Goal: Task Accomplishment & Management: Complete application form

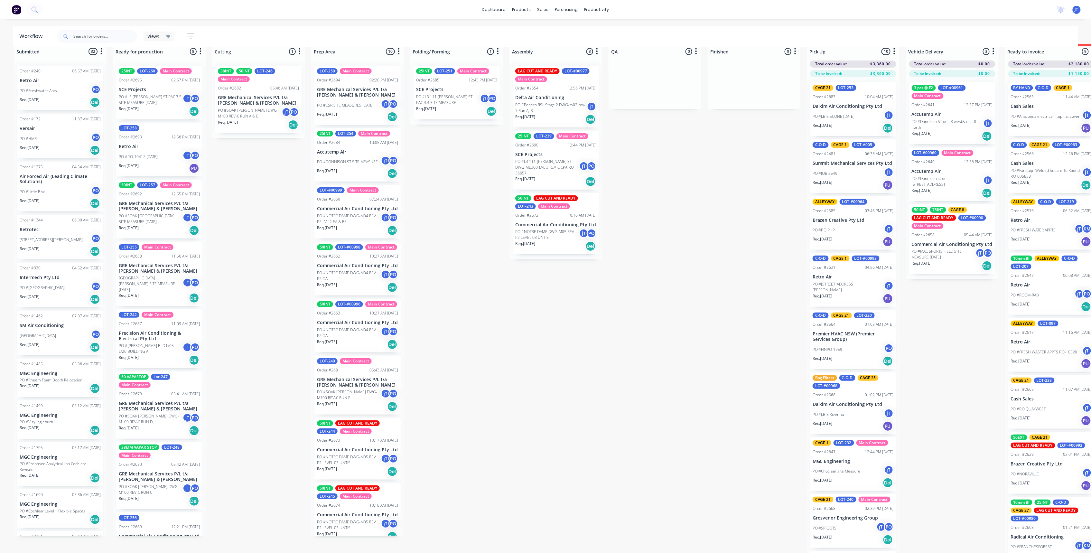
scroll to position [17, 0]
click at [96, 39] on input "text" at bounding box center [105, 36] width 64 height 13
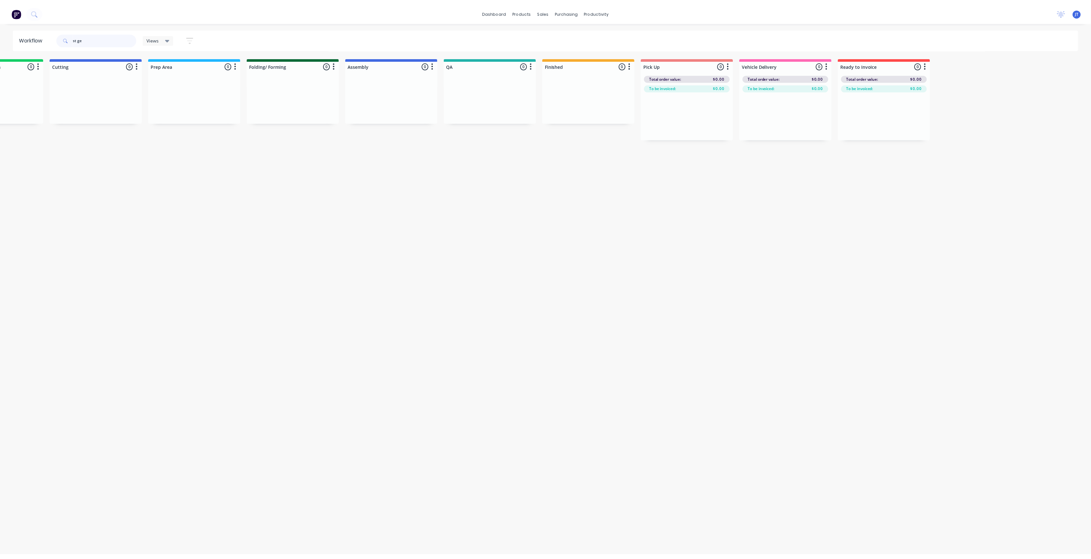
scroll to position [0, 0]
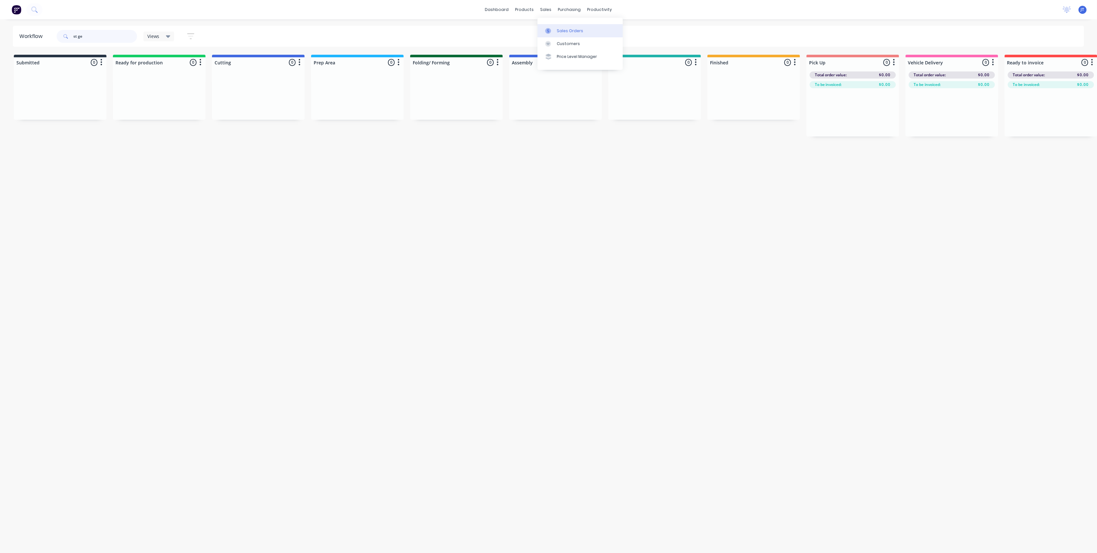
type input "st ge"
click at [556, 30] on link "Sales Orders" at bounding box center [580, 30] width 85 height 13
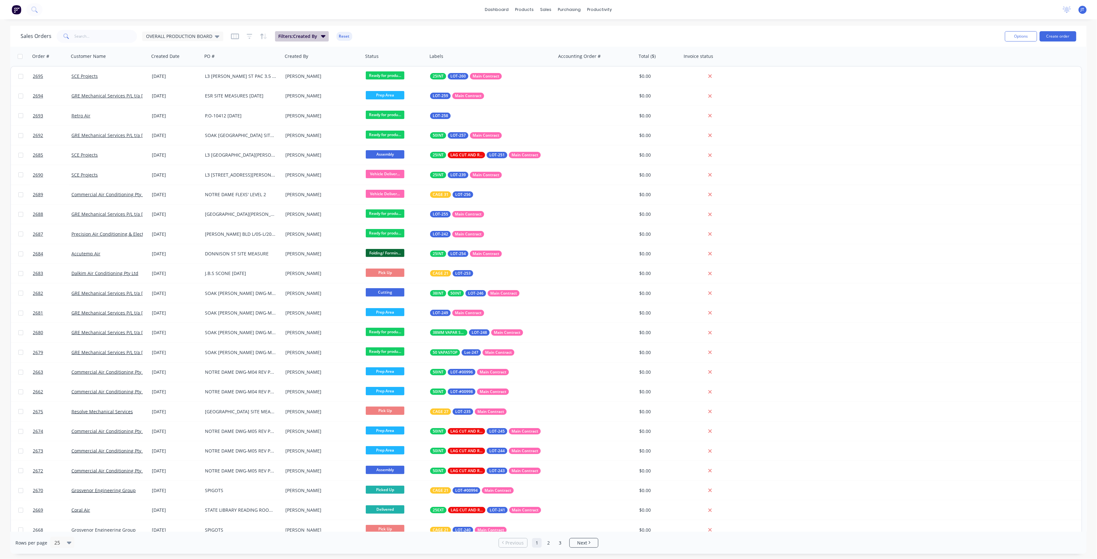
click at [324, 39] on icon "button" at bounding box center [323, 36] width 5 height 7
click at [353, 27] on div "Sales Orders OVERALL PRODUCTION BOARD Filters: Created By Reset Options Create …" at bounding box center [548, 36] width 1077 height 21
click at [183, 32] on div "OVERALL PRODUCTION BOARD" at bounding box center [182, 37] width 81 height 10
click at [187, 91] on button "None" at bounding box center [180, 90] width 73 height 7
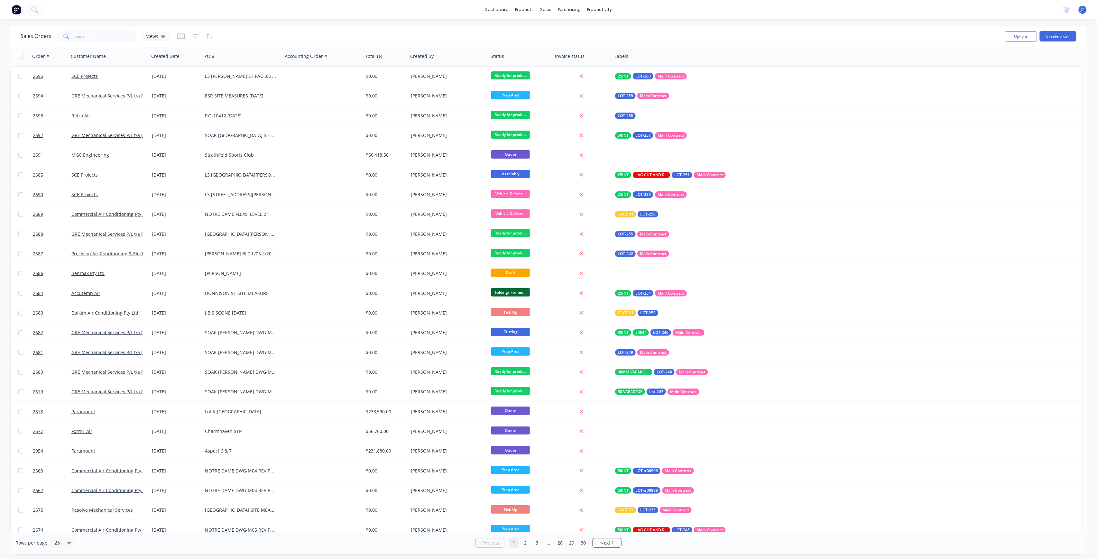
click at [73, 34] on span at bounding box center [66, 36] width 18 height 13
click at [75, 34] on input "text" at bounding box center [106, 36] width 63 height 13
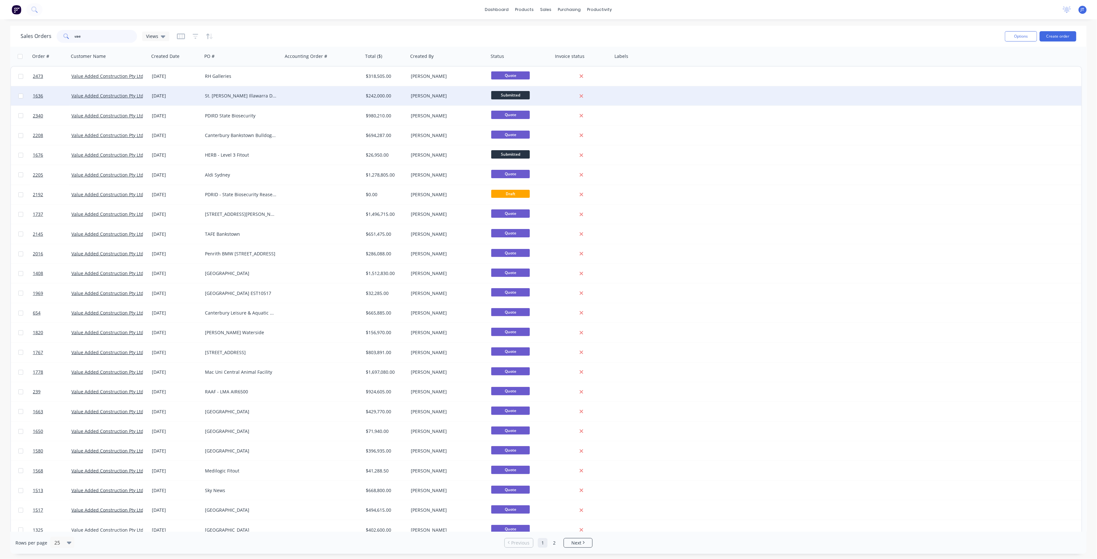
type input "vae"
click at [339, 98] on div at bounding box center [323, 95] width 80 height 19
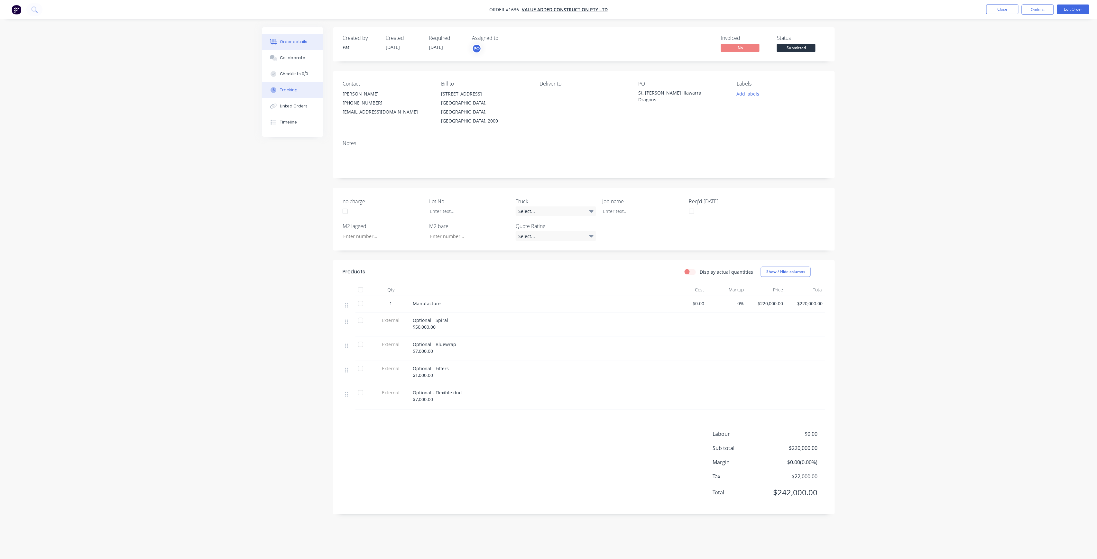
click at [302, 82] on button "Tracking" at bounding box center [292, 90] width 61 height 16
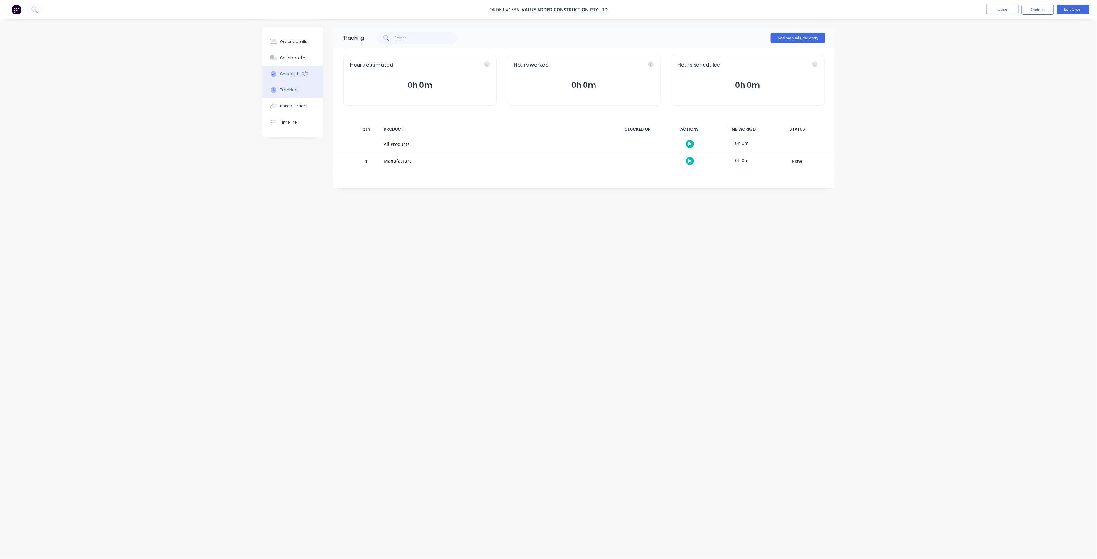
click at [300, 80] on button "Checklists 0/0" at bounding box center [292, 74] width 61 height 16
click at [296, 61] on button "Collaborate" at bounding box center [292, 58] width 61 height 16
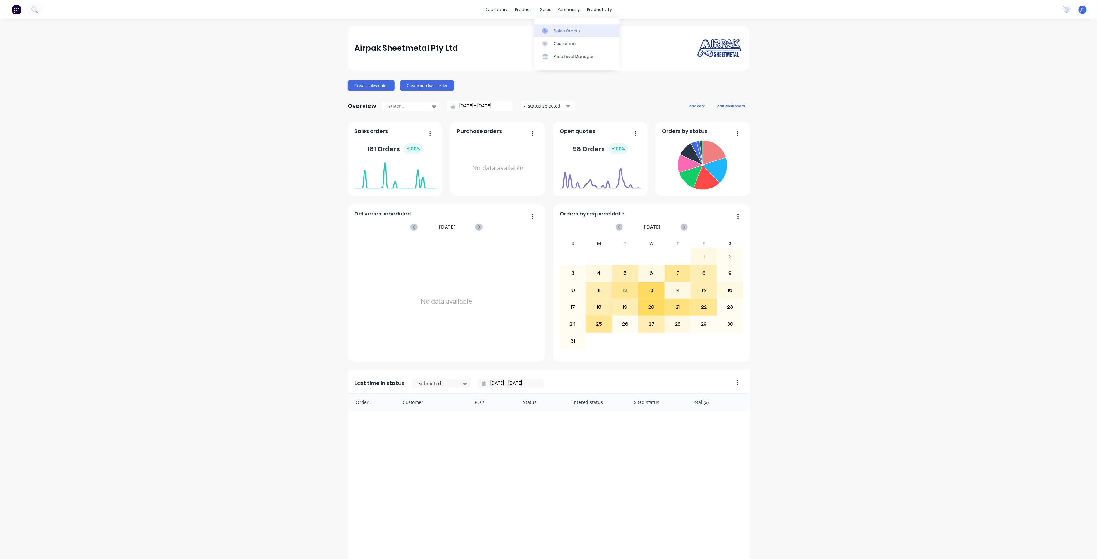
click at [559, 33] on div "Sales Orders" at bounding box center [567, 31] width 26 height 6
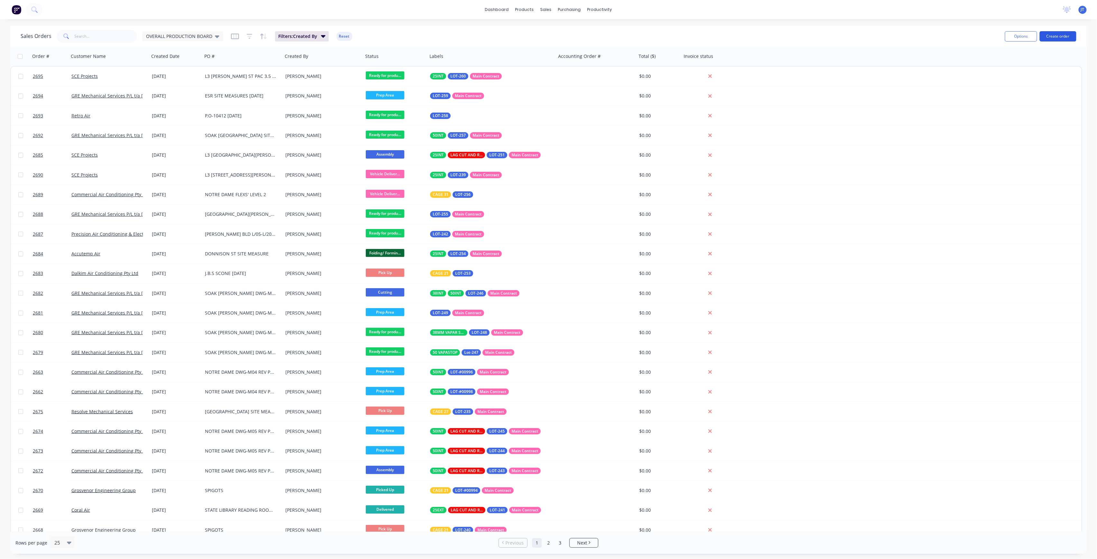
click at [1063, 32] on button "Create order" at bounding box center [1058, 36] width 37 height 10
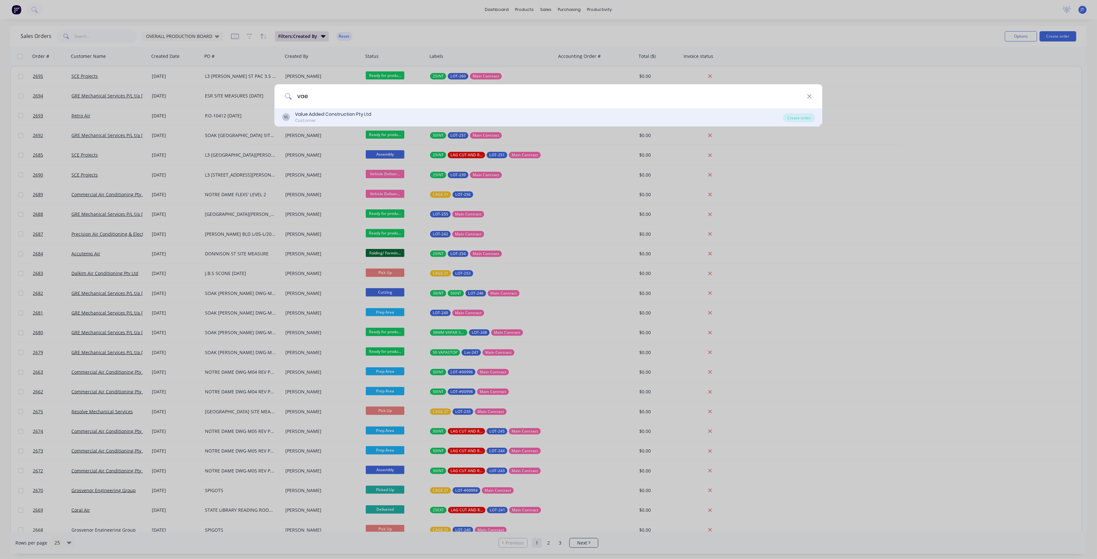
type input "vae"
click at [598, 113] on div "VL Value Added Construction Pty Ltd Customer" at bounding box center [533, 117] width 501 height 13
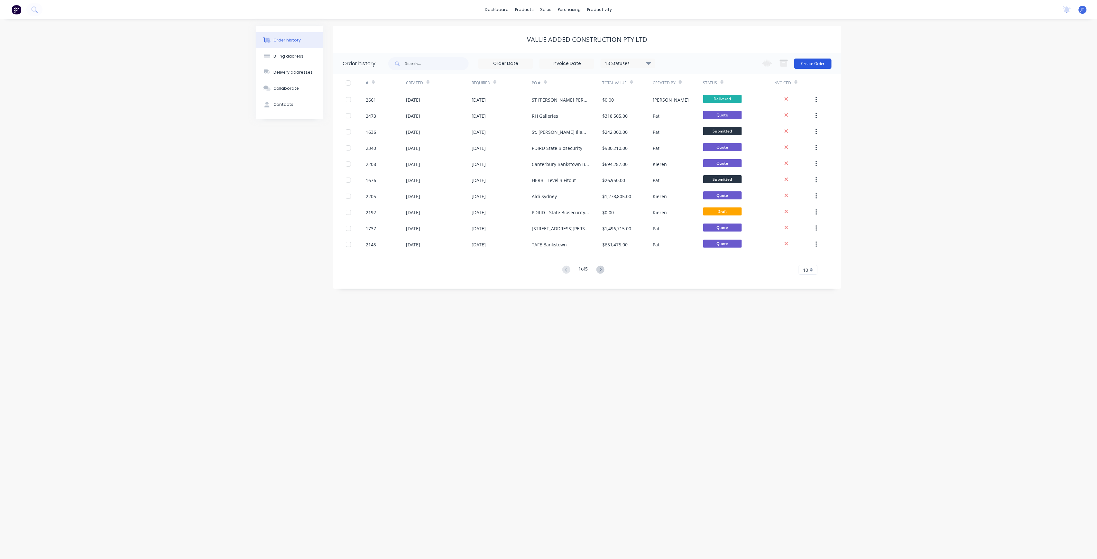
click at [814, 64] on button "Create Order" at bounding box center [813, 64] width 37 height 10
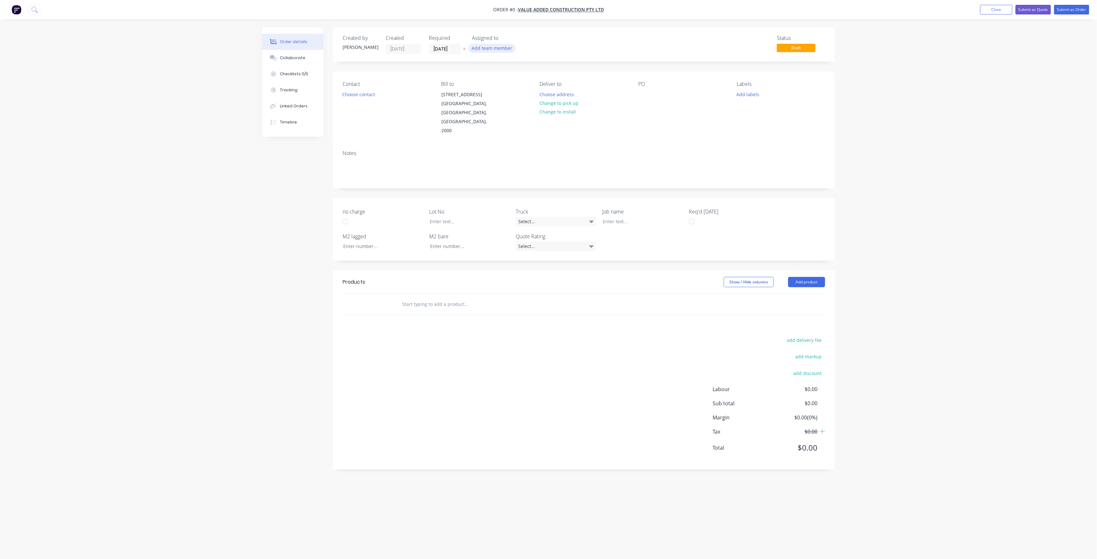
click at [482, 48] on button "Add team member" at bounding box center [492, 48] width 47 height 9
click at [507, 85] on div "[PERSON_NAME] (You)" at bounding box center [524, 83] width 64 height 7
click at [522, 132] on div "[PERSON_NAME]" at bounding box center [524, 129] width 64 height 7
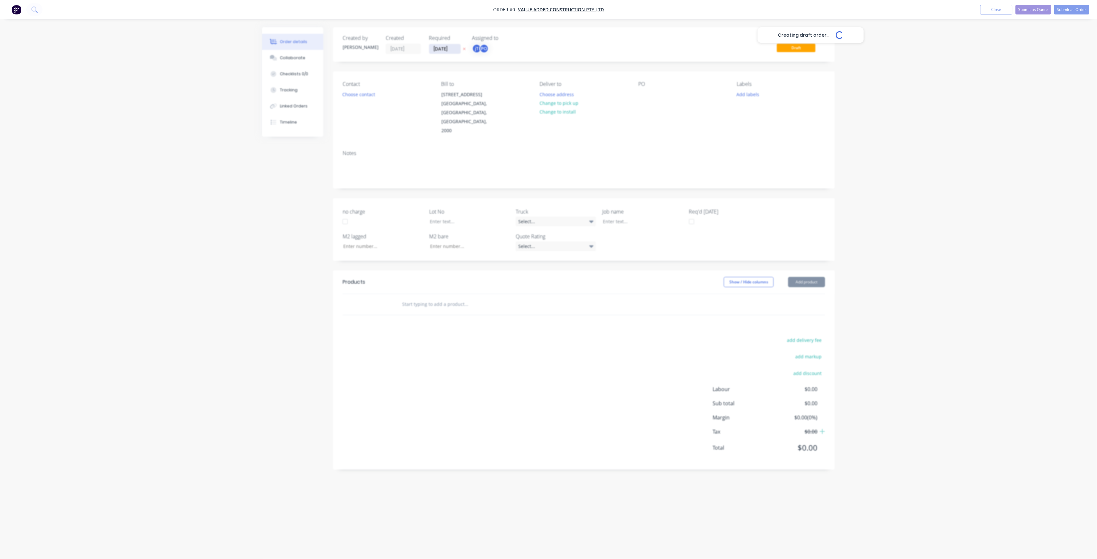
click at [447, 53] on div "Creating draft order... Loading... Order details Collaborate Checklists 0/0 Tra…" at bounding box center [549, 267] width 586 height 480
click at [450, 51] on input "26/08/25" at bounding box center [445, 49] width 32 height 10
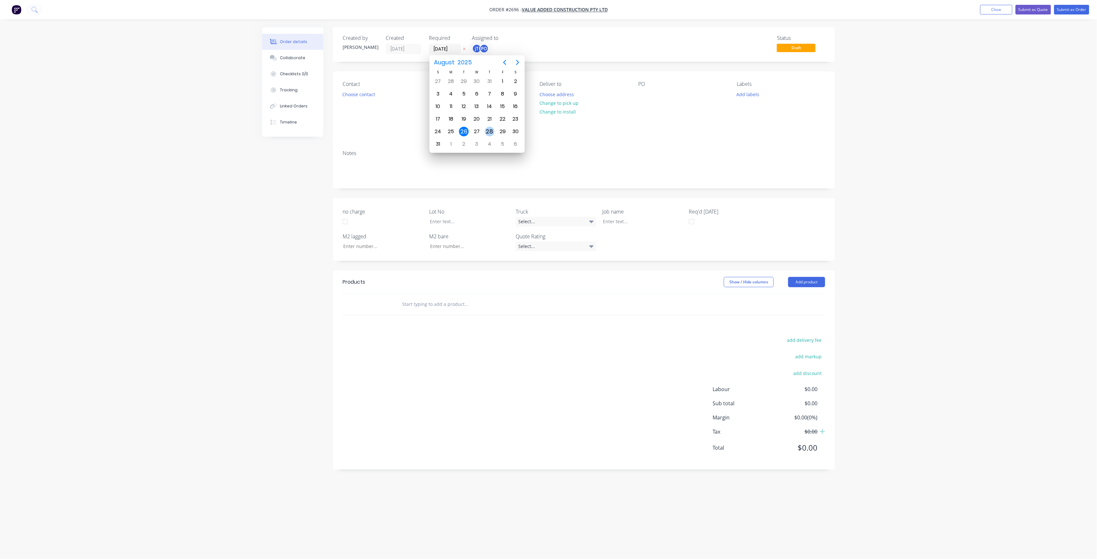
click at [491, 133] on div "28" at bounding box center [490, 132] width 10 height 10
type input "[DATE]"
click at [362, 96] on button "Choose contact" at bounding box center [359, 94] width 40 height 9
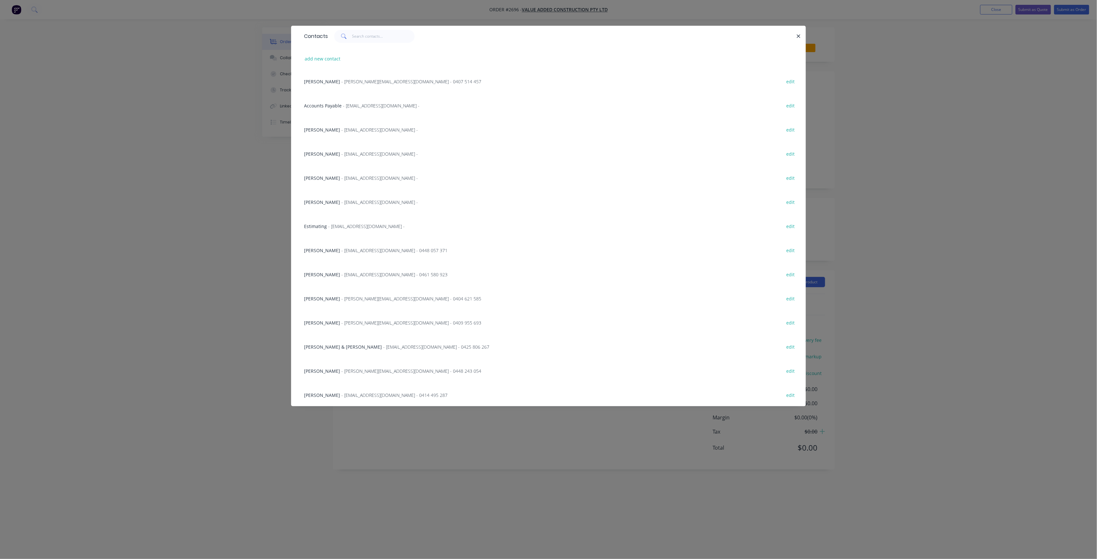
scroll to position [2, 0]
click at [330, 251] on span "Julien Gandolfi" at bounding box center [322, 250] width 36 height 6
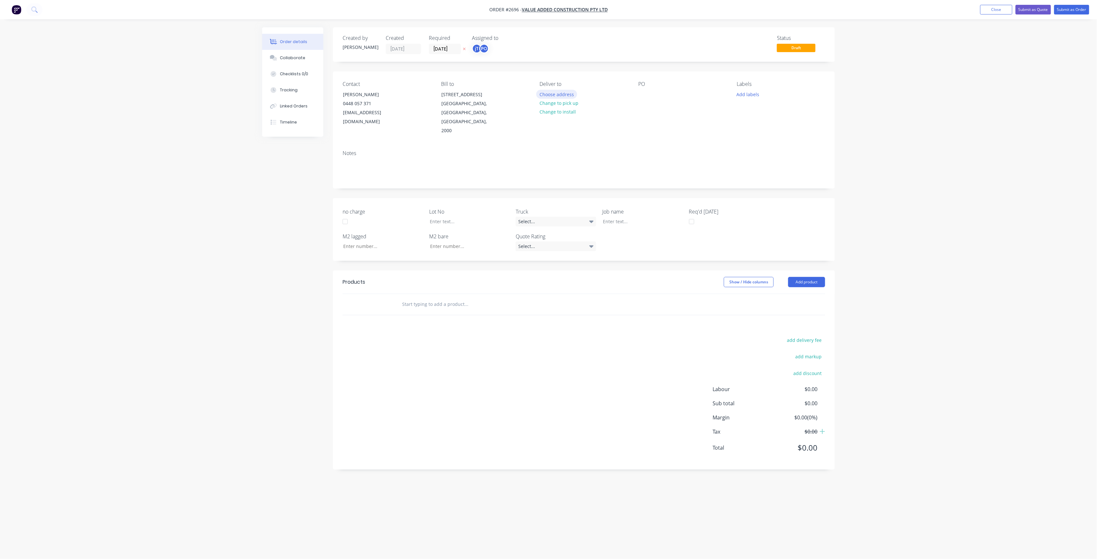
click at [570, 92] on button "Choose address" at bounding box center [556, 94] width 41 height 9
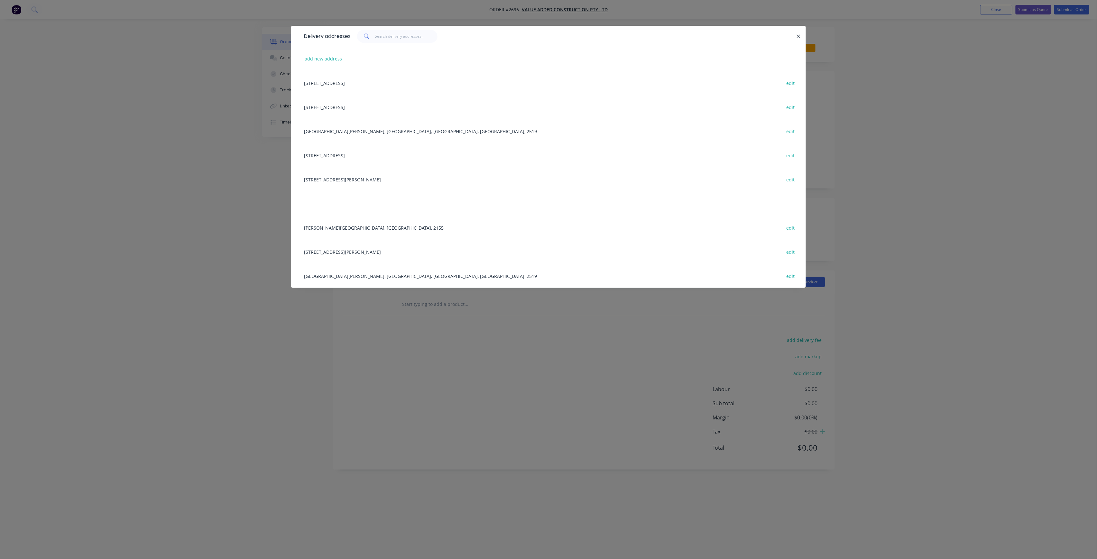
click at [366, 129] on div "Fairy Meadows, Wollongong, New South Wales, Australia, 2519 edit" at bounding box center [549, 131] width 496 height 24
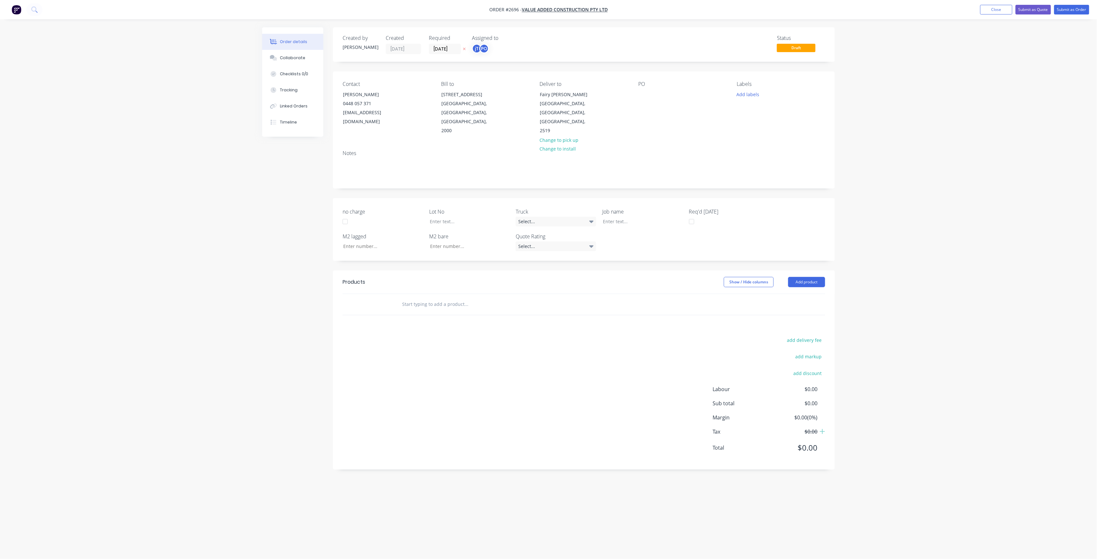
click at [638, 93] on div "Contact Julien Gandolfi 0448 057 371 jgandolfi@vaegroup.com.au Bill to Suite 4,…" at bounding box center [584, 108] width 502 height 74
click at [641, 94] on div at bounding box center [643, 94] width 10 height 9
drag, startPoint x: 659, startPoint y: 108, endPoint x: 617, endPoint y: 90, distance: 46.3
click at [617, 90] on div "Contact Julien Gandolfi 0448 057 371 jgandolfi@vaegroup.com.au Bill to Suite 4,…" at bounding box center [584, 108] width 502 height 74
copy div "ST GEORGE MW-01101 RUN C"
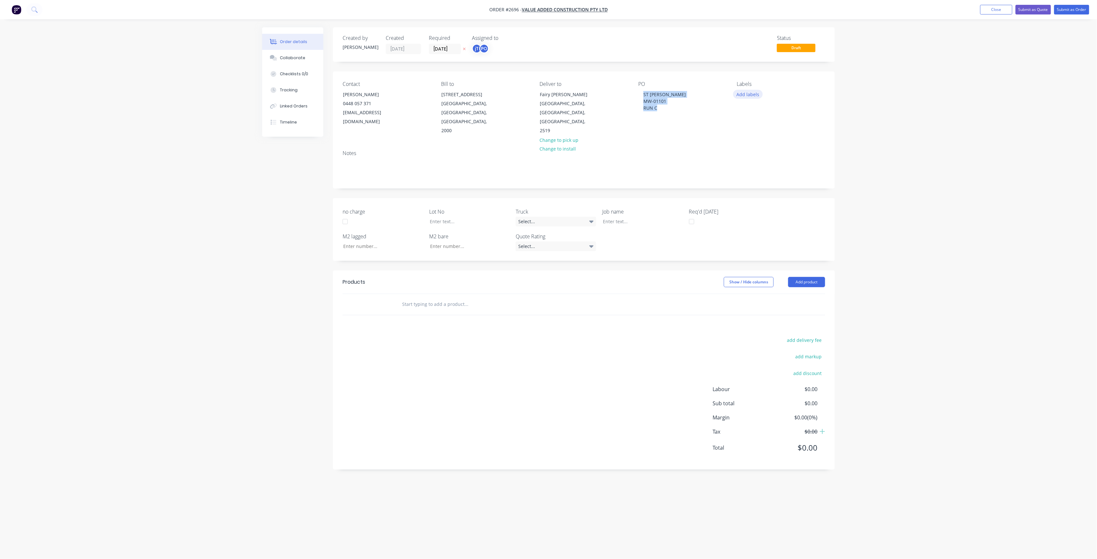
click at [740, 93] on button "Add labels" at bounding box center [748, 94] width 30 height 9
click at [620, 217] on div at bounding box center [638, 221] width 80 height 9
paste div
click at [745, 88] on div "Labels Add labels" at bounding box center [781, 108] width 88 height 54
click at [746, 91] on button "Add labels" at bounding box center [748, 94] width 30 height 9
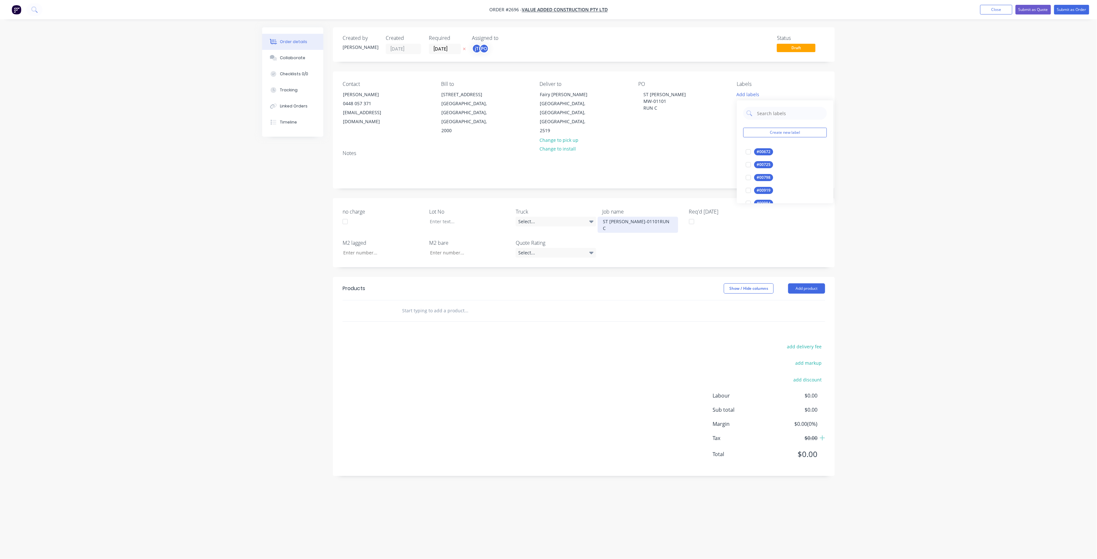
click at [656, 217] on div "ST GEORGE MW-01101RUN C" at bounding box center [638, 225] width 80 height 16
click at [669, 217] on div "ST GEORGE MW-01101RUN C" at bounding box center [638, 225] width 80 height 16
click at [627, 217] on div "ST GEORGE MW-01101RUN C" at bounding box center [638, 225] width 80 height 16
drag, startPoint x: 626, startPoint y: 221, endPoint x: 650, endPoint y: 223, distance: 23.8
click at [627, 221] on div "ST GEORGE MW-01101RUN C" at bounding box center [638, 225] width 80 height 16
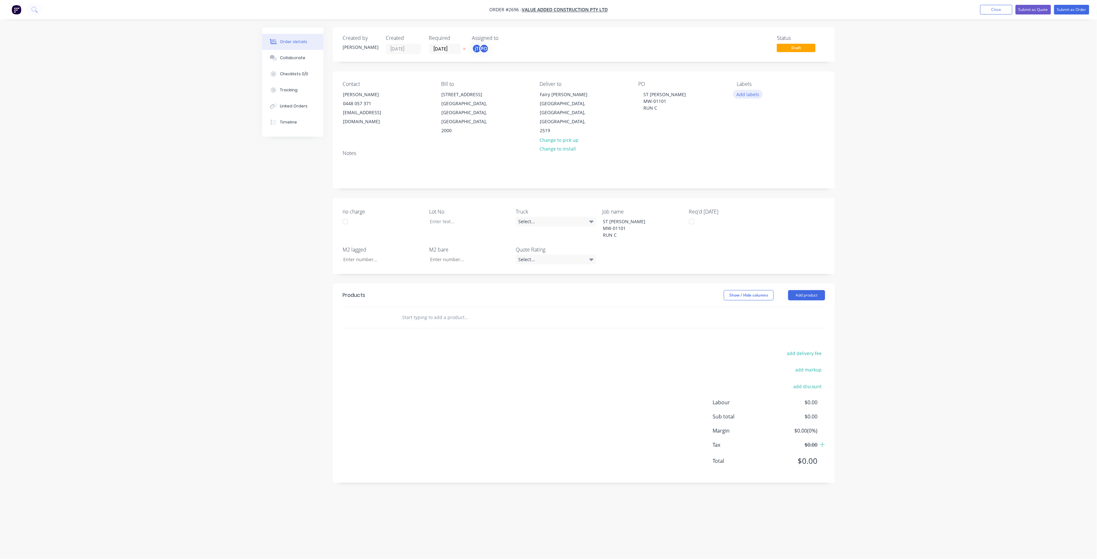
drag, startPoint x: 756, startPoint y: 86, endPoint x: 755, endPoint y: 92, distance: 5.8
click at [756, 86] on div "Labels" at bounding box center [781, 84] width 88 height 6
click at [755, 93] on button "Add labels" at bounding box center [748, 94] width 30 height 9
click at [760, 113] on input "text" at bounding box center [790, 113] width 67 height 13
drag, startPoint x: 783, startPoint y: 113, endPoint x: 736, endPoint y: 113, distance: 46.3
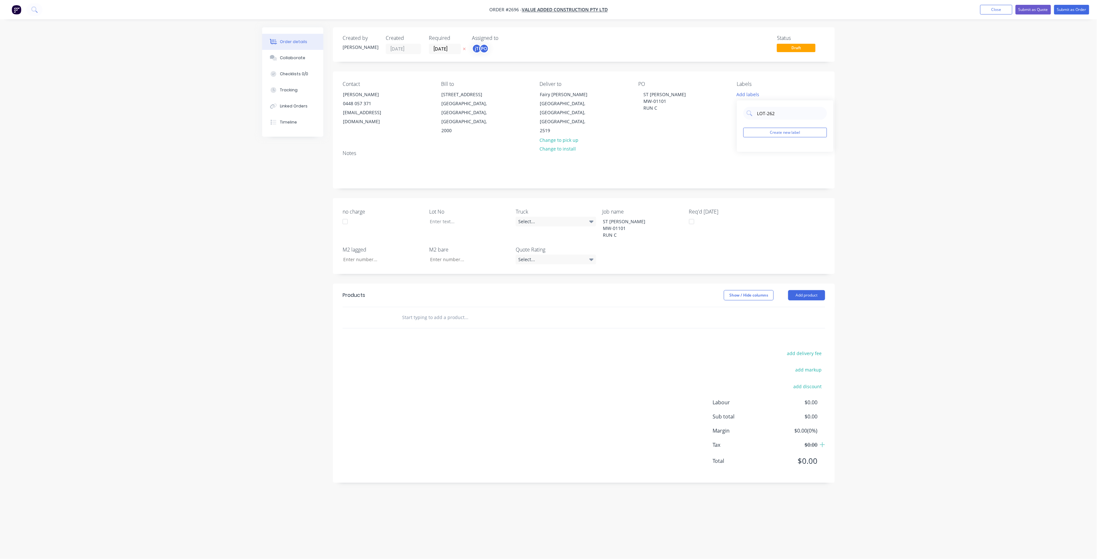
click at [736, 113] on body "Order #2696 - Value Added Construction Pty Ltd Add product Close Submit as Quot…" at bounding box center [548, 279] width 1097 height 559
drag, startPoint x: 780, startPoint y: 115, endPoint x: 734, endPoint y: 113, distance: 45.7
click at [734, 113] on body "Order #2696 - Value Added Construction Pty Ltd Add product Close Submit as Quot…" at bounding box center [548, 279] width 1097 height 559
drag, startPoint x: 787, startPoint y: 110, endPoint x: 754, endPoint y: 112, distance: 33.2
click at [754, 112] on div "LOT-262" at bounding box center [786, 113] width 84 height 13
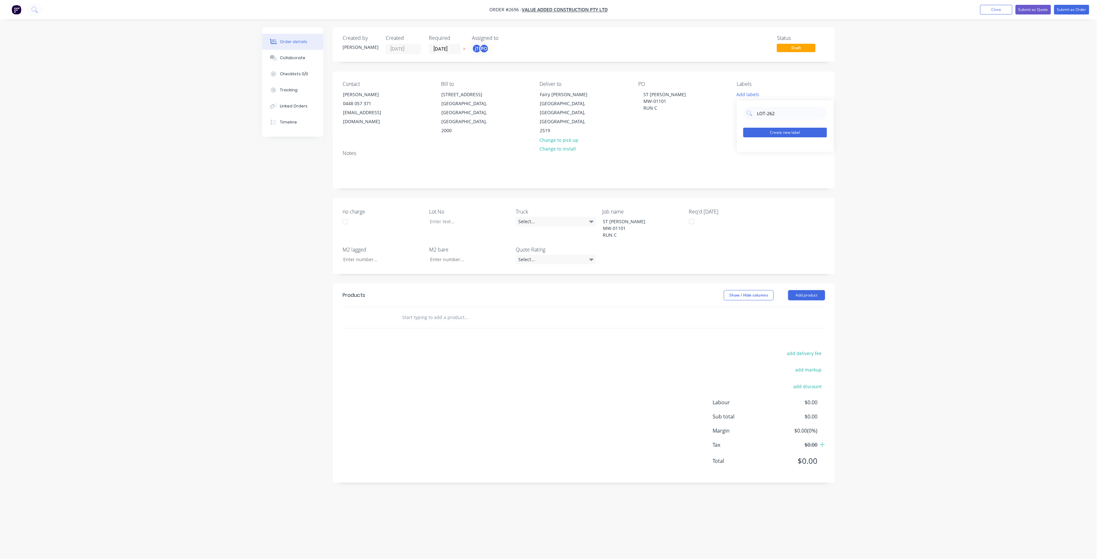
type input "LOT-262"
click at [780, 130] on button "Create new label" at bounding box center [786, 133] width 84 height 10
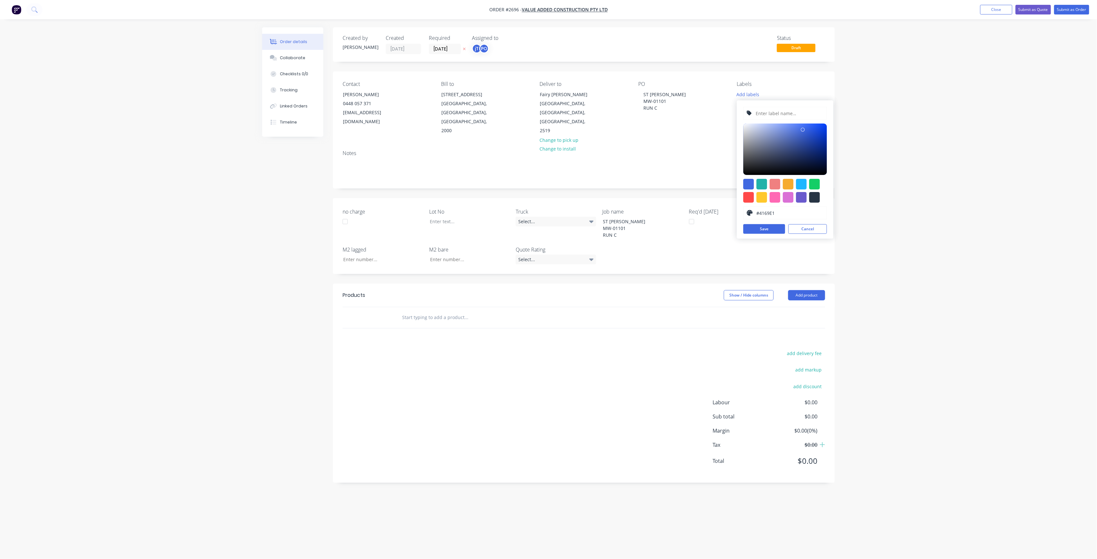
click at [777, 111] on input "text" at bounding box center [789, 113] width 69 height 12
paste input "LOT-262"
type input "LOT-262"
click at [768, 229] on button "Save" at bounding box center [765, 229] width 42 height 10
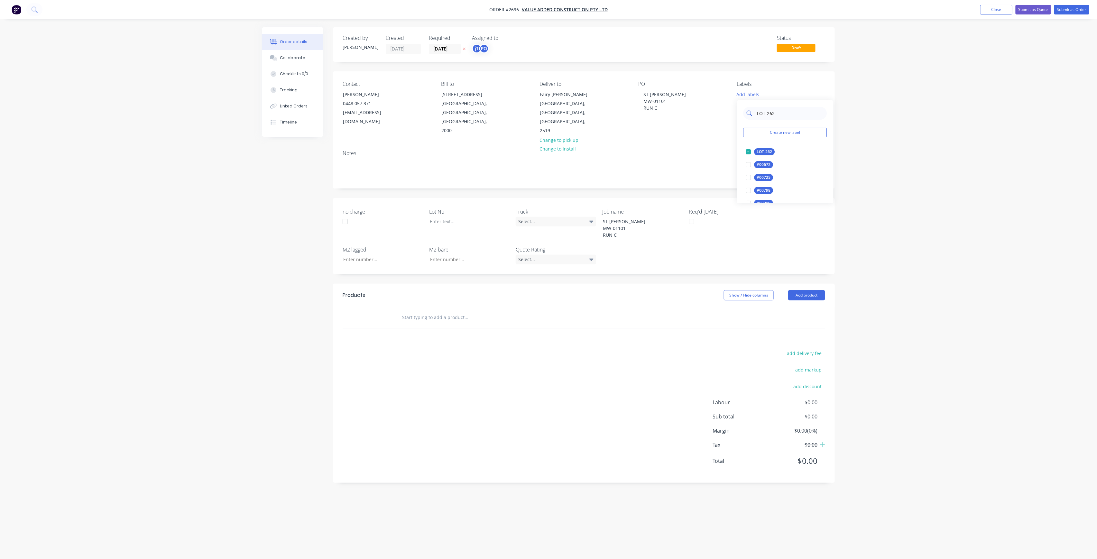
click at [776, 111] on input "LOT-262" at bounding box center [790, 113] width 67 height 13
click at [775, 112] on input "LOT-262" at bounding box center [790, 113] width 67 height 13
click at [765, 179] on div "50INT" at bounding box center [763, 177] width 16 height 7
click at [775, 109] on input "50" at bounding box center [790, 110] width 67 height 13
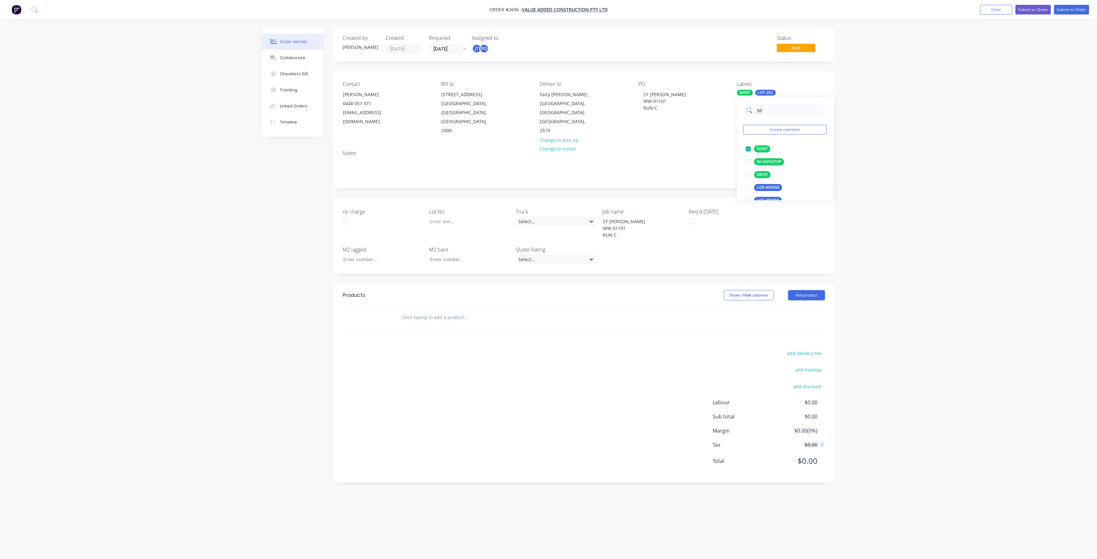
click at [775, 109] on input "50" at bounding box center [790, 110] width 67 height 13
type input "MAIN"
click at [769, 147] on div "Main Contract" at bounding box center [771, 148] width 32 height 7
click at [450, 208] on div "Lot No" at bounding box center [469, 224] width 80 height 32
click at [450, 217] on div at bounding box center [465, 221] width 80 height 9
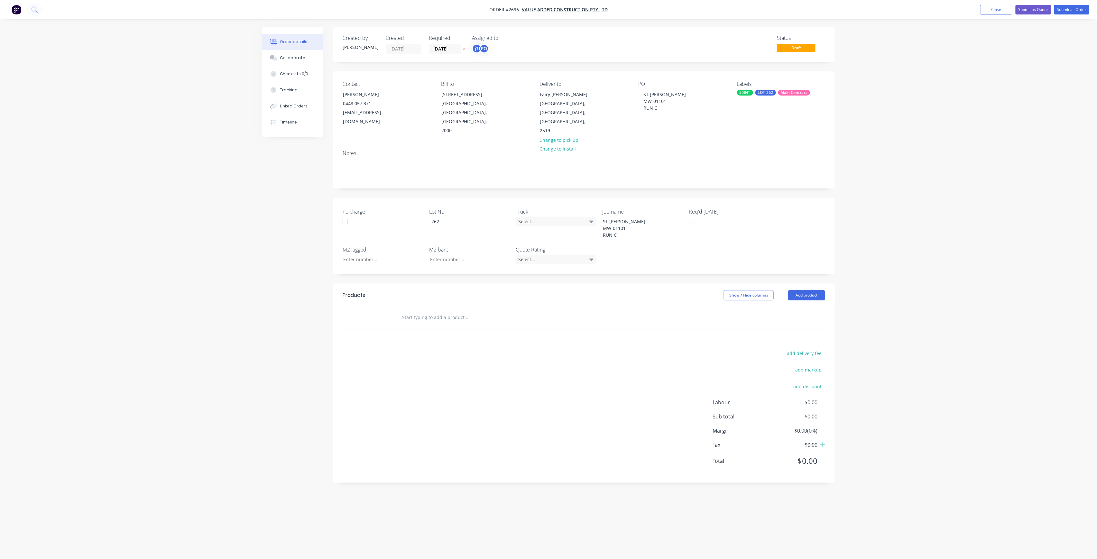
click at [473, 307] on div at bounding box center [510, 317] width 232 height 21
click at [460, 311] on input "text" at bounding box center [466, 317] width 129 height 13
type input "MANU"
click at [451, 396] on div "Manu facture HVAC ductwork Product" at bounding box center [501, 409] width 193 height 27
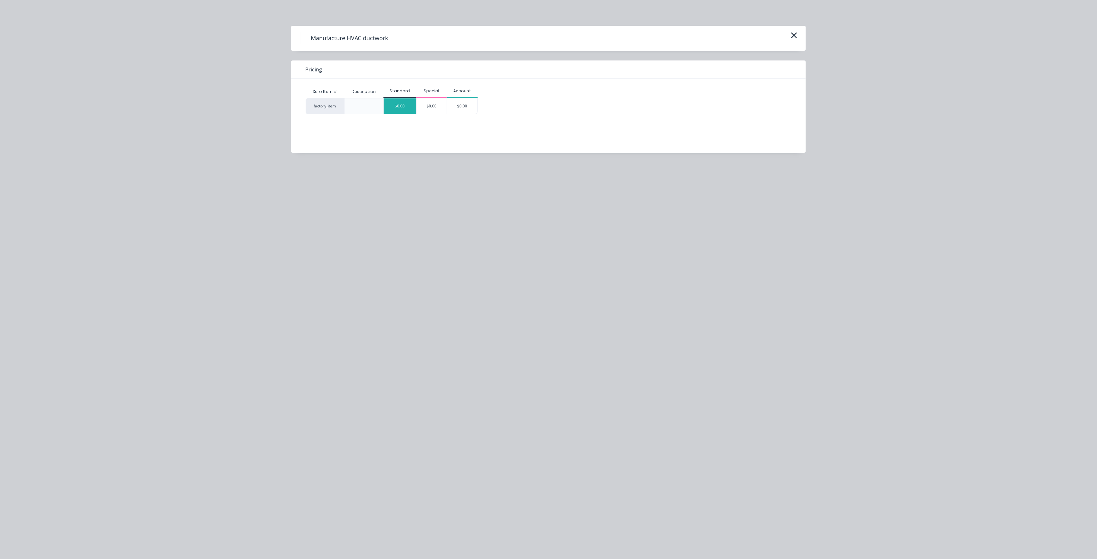
click at [403, 106] on div "$0.00" at bounding box center [400, 105] width 33 height 15
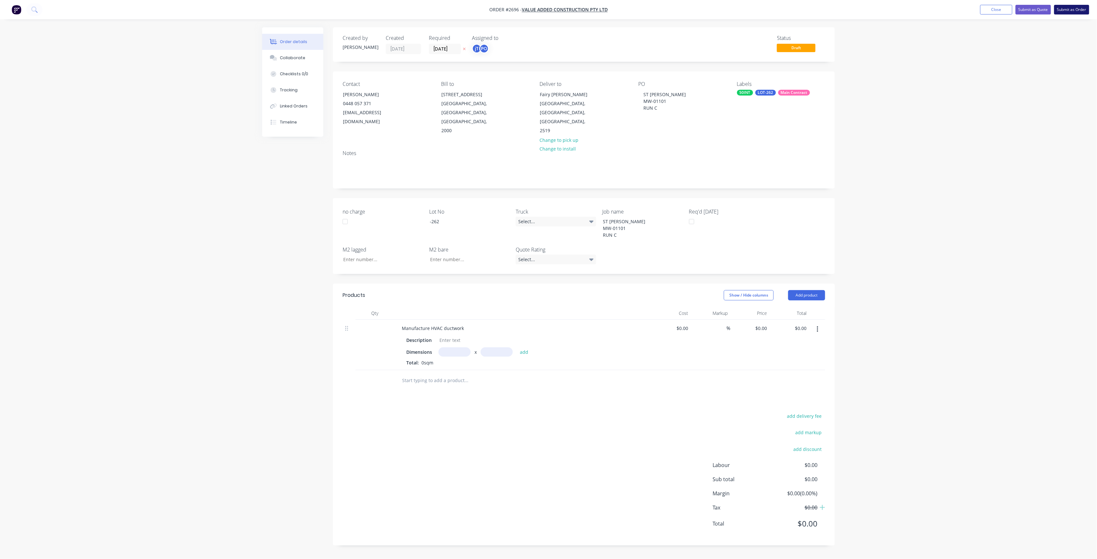
click at [1077, 8] on button "Submit as Order" at bounding box center [1072, 10] width 35 height 10
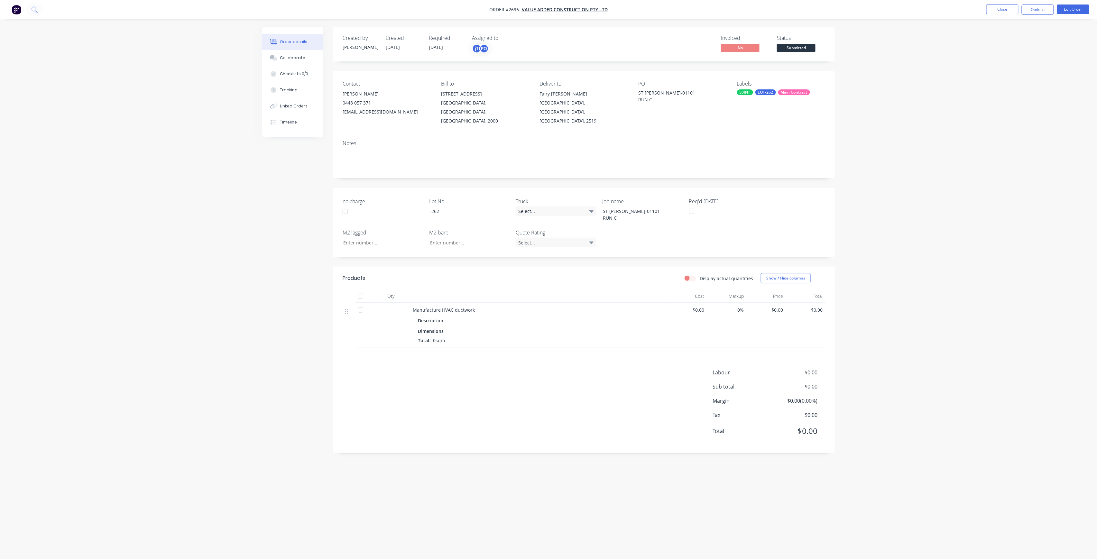
click at [796, 44] on span "Submitted" at bounding box center [796, 48] width 39 height 8
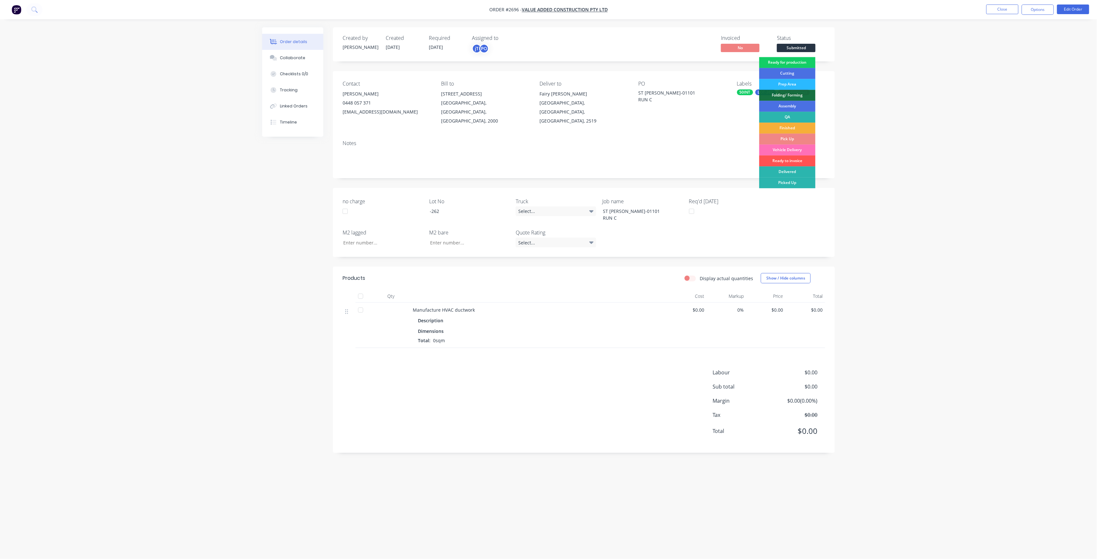
click at [797, 57] on div "Ready for production" at bounding box center [787, 62] width 56 height 11
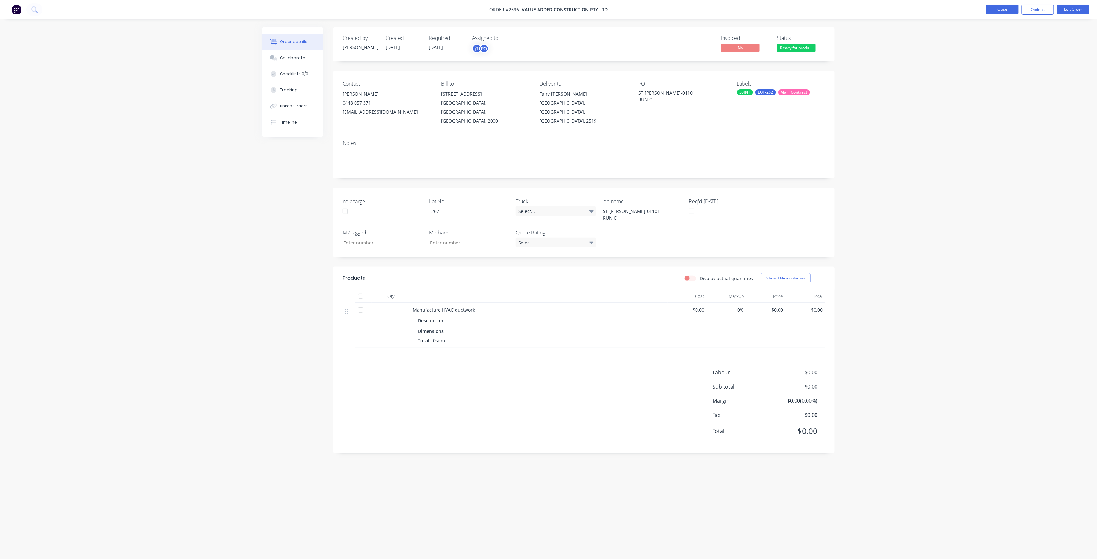
click at [1009, 12] on button "Close" at bounding box center [1003, 10] width 32 height 10
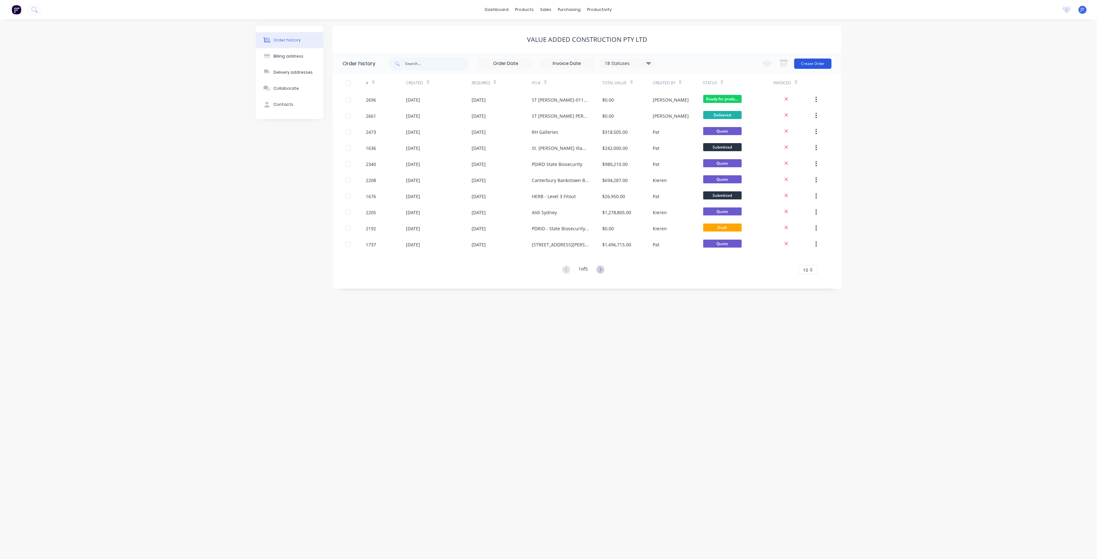
click at [815, 62] on button "Create Order" at bounding box center [813, 64] width 37 height 10
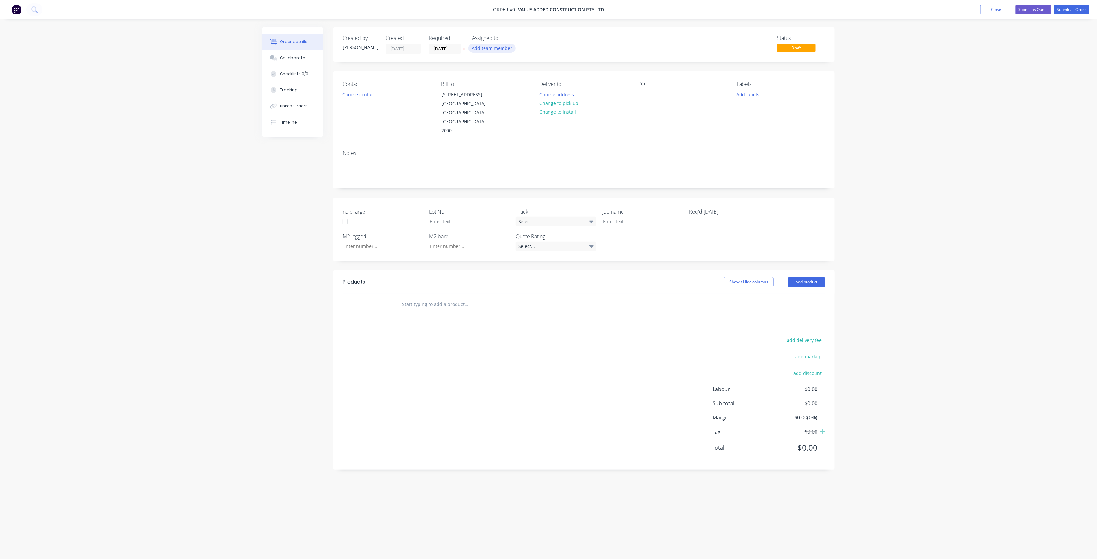
click at [492, 47] on button "Add team member" at bounding box center [492, 48] width 47 height 9
click at [508, 81] on div "[PERSON_NAME] (You)" at bounding box center [524, 83] width 64 height 7
click at [526, 127] on div "[PERSON_NAME]" at bounding box center [524, 129] width 64 height 7
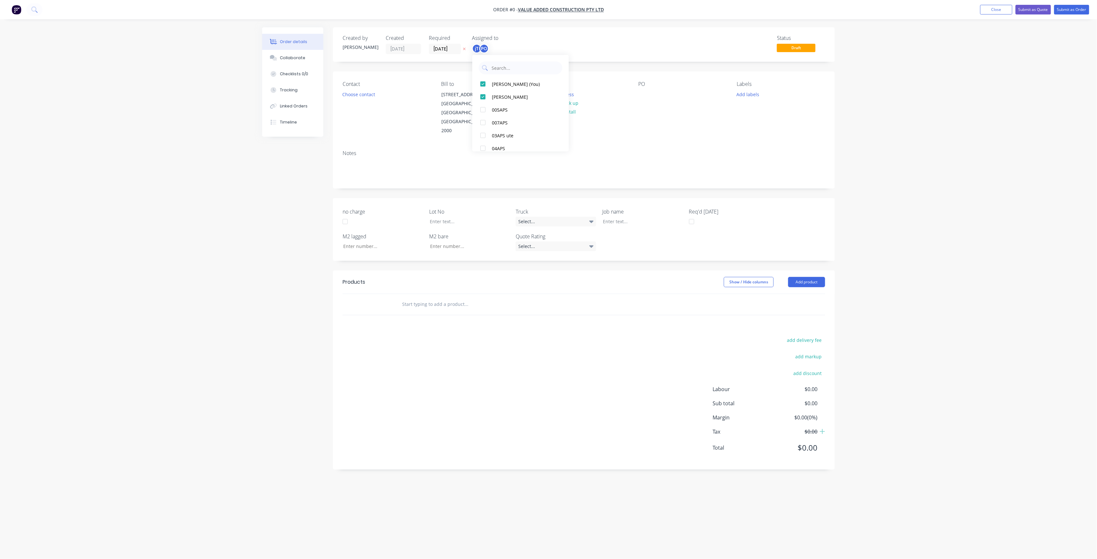
click at [402, 128] on div "Order details Collaborate Checklists 0/0 Tracking Linked Orders Timeline Order …" at bounding box center [549, 267] width 586 height 480
click at [366, 101] on div "Contact Choose contact" at bounding box center [387, 108] width 88 height 54
click at [364, 98] on button "Choose contact" at bounding box center [359, 94] width 40 height 9
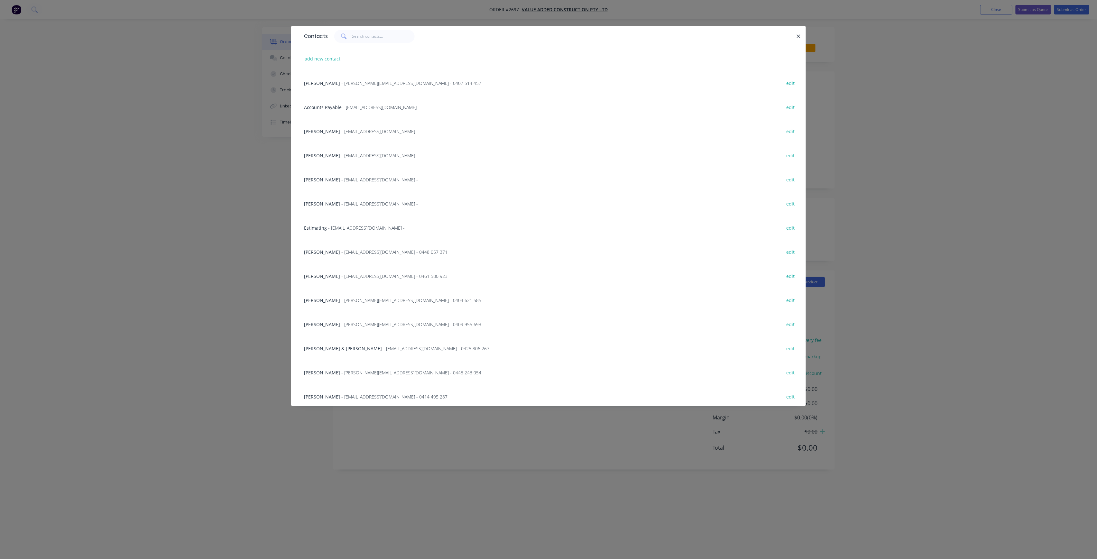
click at [349, 255] on div "Julien Gandolfi - jgandolfi@vaegroup.com.au - 0448 057 371" at bounding box center [376, 252] width 144 height 7
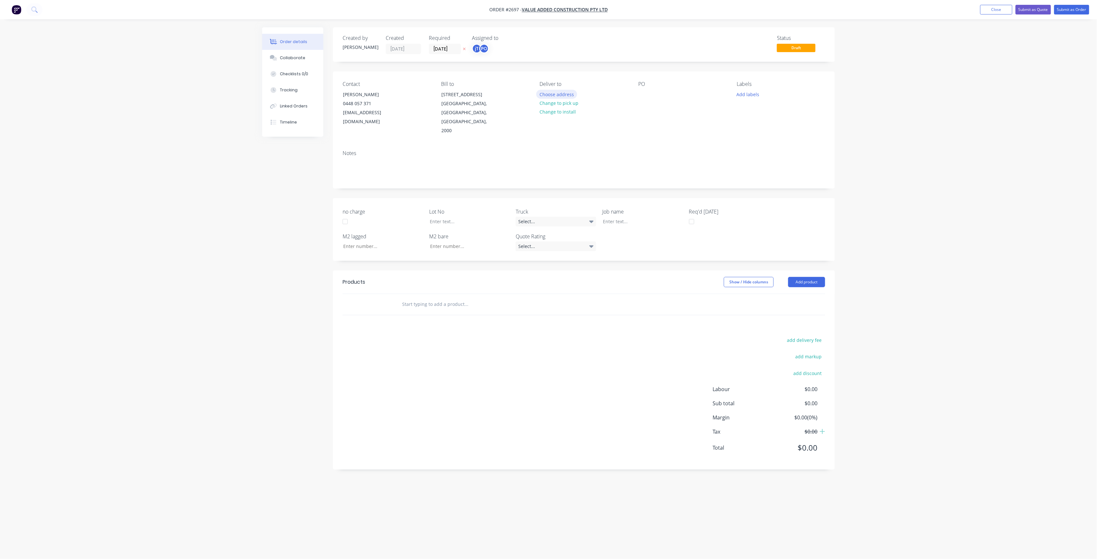
click at [557, 94] on button "Choose address" at bounding box center [556, 94] width 41 height 9
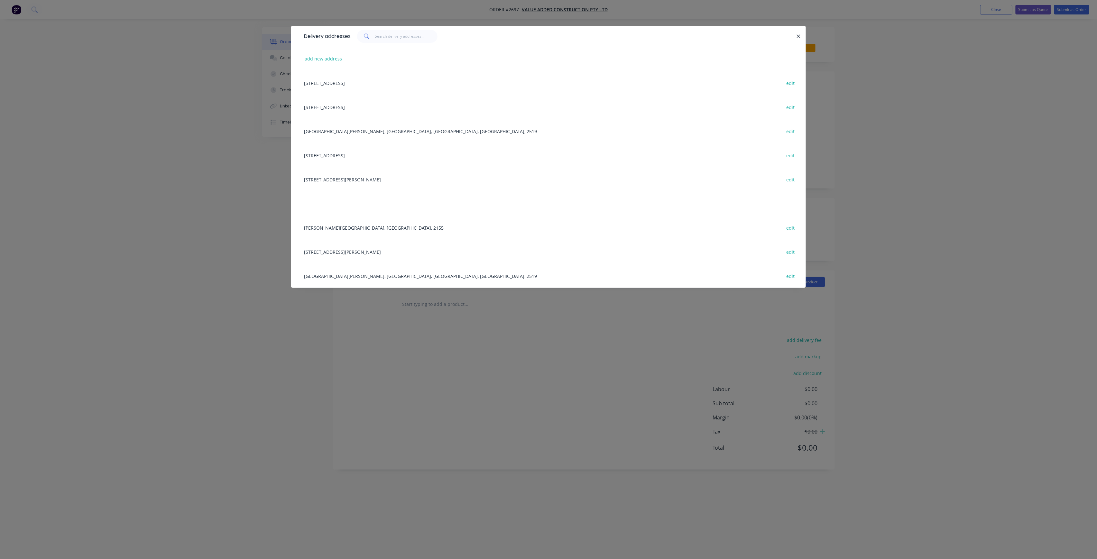
click at [355, 129] on div "Fairy Meadows, Wollongong, New South Wales, Australia, 2519 edit" at bounding box center [549, 131] width 496 height 24
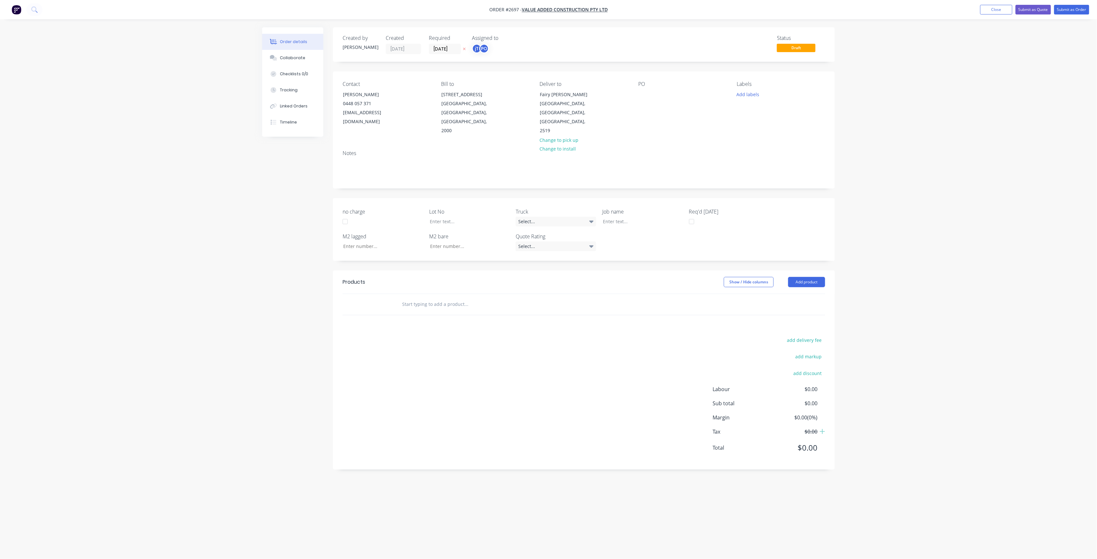
click at [642, 101] on div "PO" at bounding box center [682, 108] width 88 height 54
click at [644, 97] on div at bounding box center [643, 94] width 10 height 9
drag, startPoint x: 642, startPoint y: 93, endPoint x: 676, endPoint y: 108, distance: 37.2
click at [676, 108] on div "PO ST GEORGE MW-01101 RUN D" at bounding box center [682, 108] width 88 height 54
copy div "ST GEORGE MW-01101 RUN D"
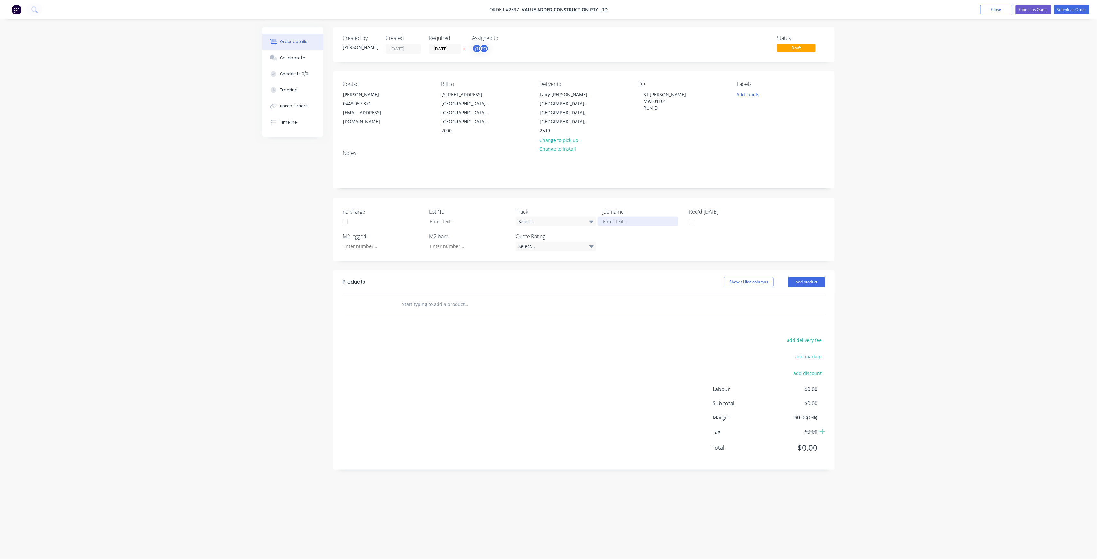
click at [625, 217] on div at bounding box center [638, 221] width 80 height 9
paste div
click at [626, 217] on div "ST GEORGE MW-01101RUN D" at bounding box center [638, 225] width 80 height 16
click at [628, 217] on div "ST GEORGE MW-01101RUN D" at bounding box center [638, 225] width 80 height 16
drag, startPoint x: 626, startPoint y: 218, endPoint x: 637, endPoint y: 218, distance: 10.9
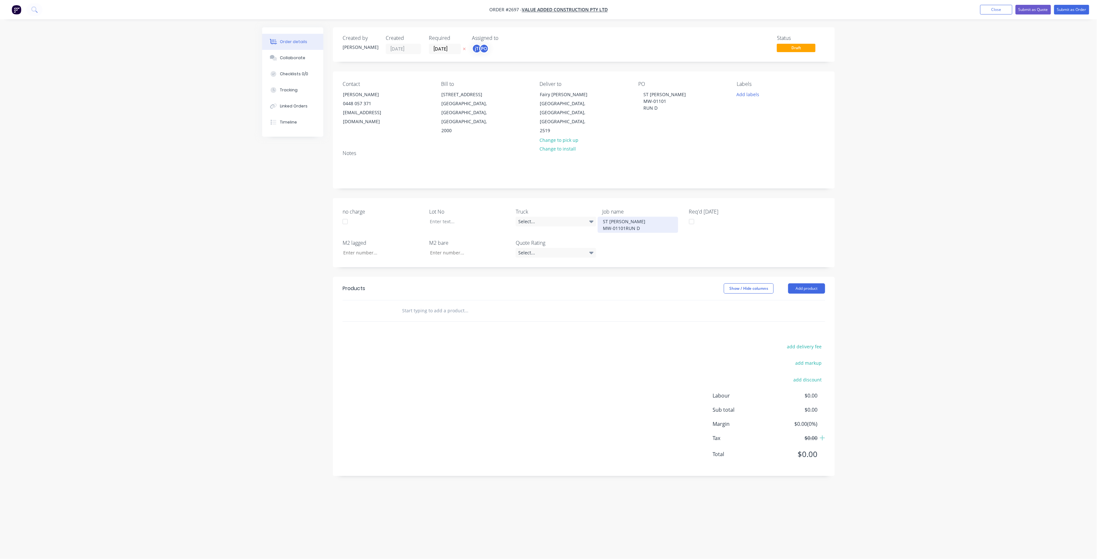
click at [626, 218] on div "ST GEORGE MW-01101RUN D" at bounding box center [638, 225] width 80 height 16
click at [737, 96] on button "Add labels" at bounding box center [748, 94] width 30 height 9
click at [784, 116] on input "text" at bounding box center [790, 113] width 67 height 13
click at [762, 156] on button "LOT-263" at bounding box center [761, 151] width 34 height 9
click at [781, 116] on input "LOT-263" at bounding box center [790, 110] width 67 height 13
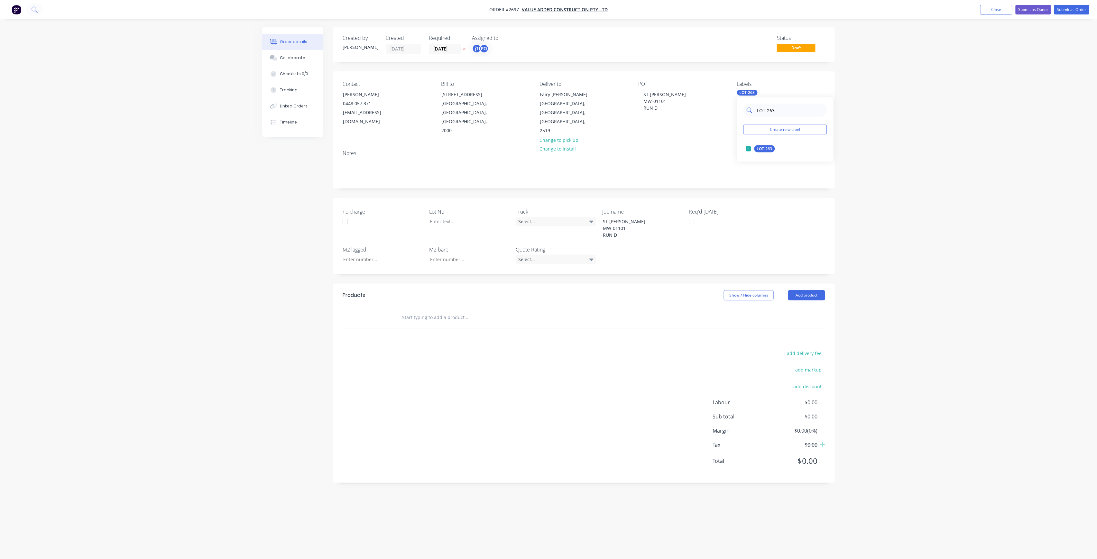
click at [781, 116] on input "LOT-263" at bounding box center [790, 110] width 67 height 13
type input "MAIN"
click at [770, 153] on button "Main Contract" at bounding box center [766, 148] width 45 height 9
click at [865, 125] on div "Order details Collaborate Checklists 0/0 Tracking Linked Orders Timeline Order …" at bounding box center [548, 279] width 1097 height 559
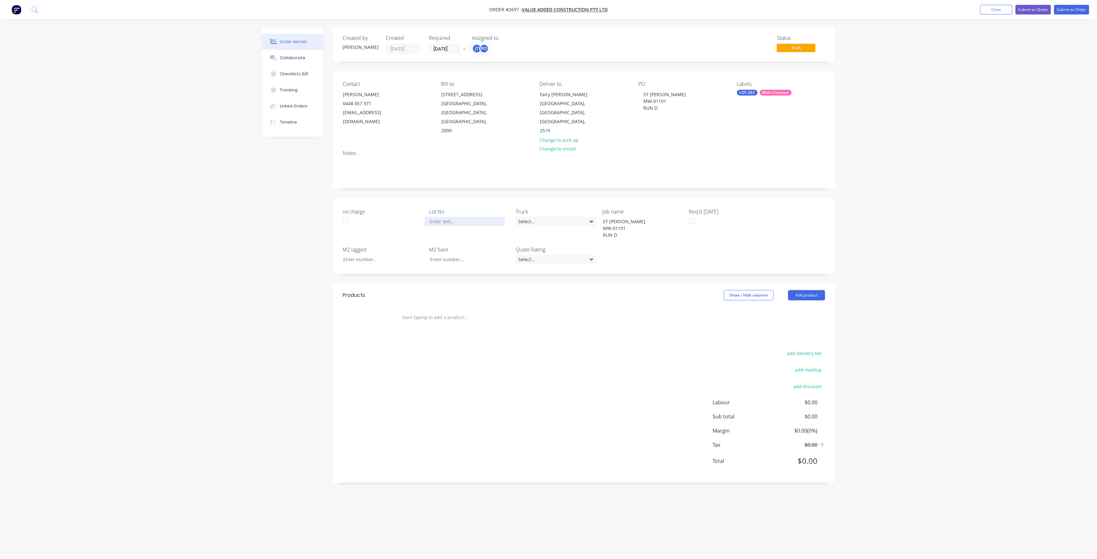
click at [440, 217] on div at bounding box center [465, 221] width 80 height 9
click at [479, 315] on input "text" at bounding box center [466, 317] width 129 height 13
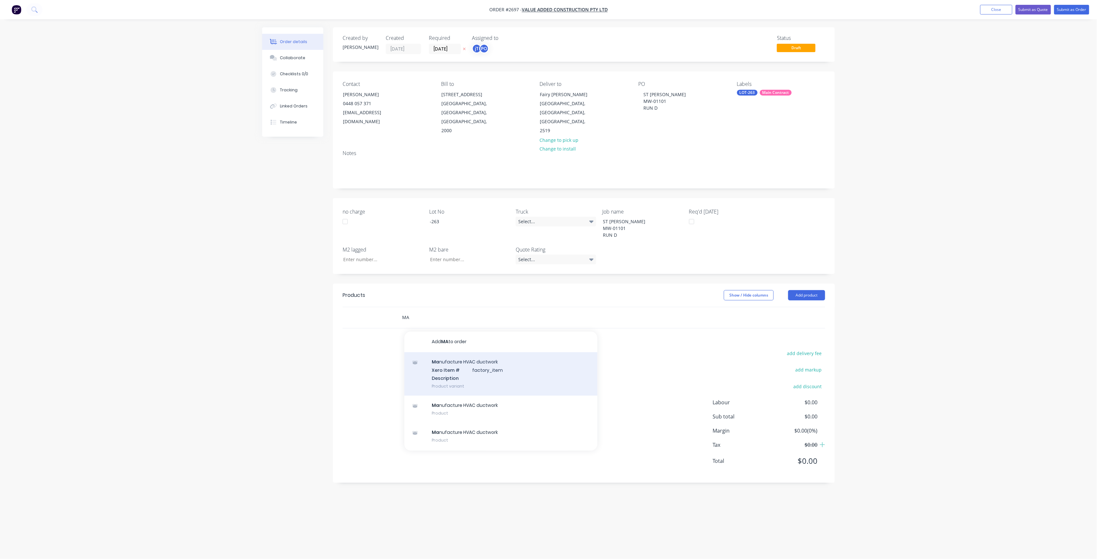
type input "MA"
click at [470, 386] on div "Ma nufacture HVAC ductwork Xero Item # factory_item Description Product variant" at bounding box center [501, 373] width 193 height 43
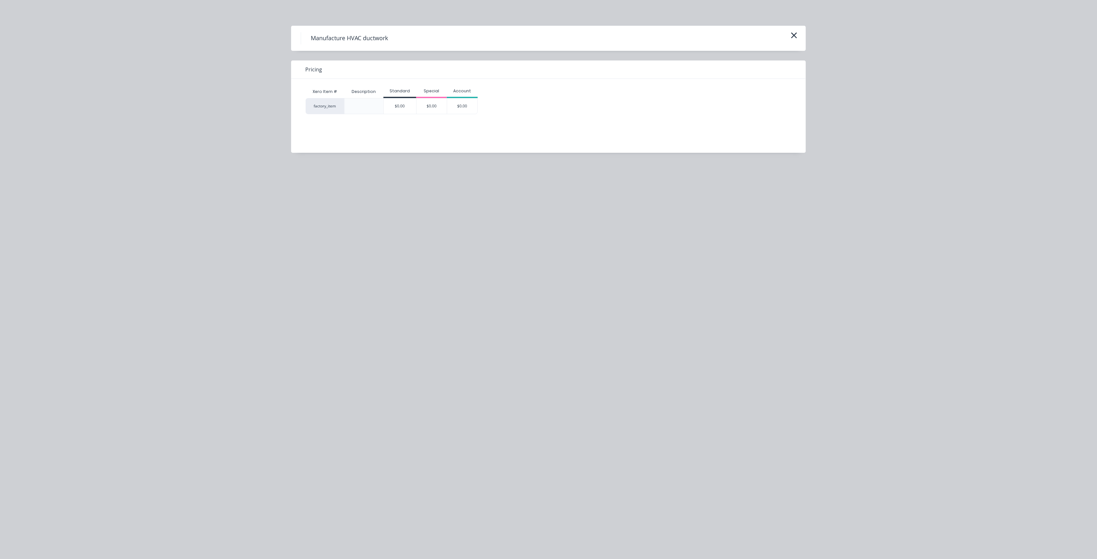
click at [457, 131] on div "Xero Item # Description Standard Special Account factory_item $0.00 $0.00 $0.00" at bounding box center [543, 111] width 505 height 64
drag, startPoint x: 469, startPoint y: 178, endPoint x: 749, endPoint y: 92, distance: 293.5
click at [471, 177] on div "Manufacture HVAC ductwork Pricing Xero Item # Description Standard Special Acco…" at bounding box center [548, 279] width 1097 height 559
click at [798, 33] on button "button" at bounding box center [794, 36] width 11 height 10
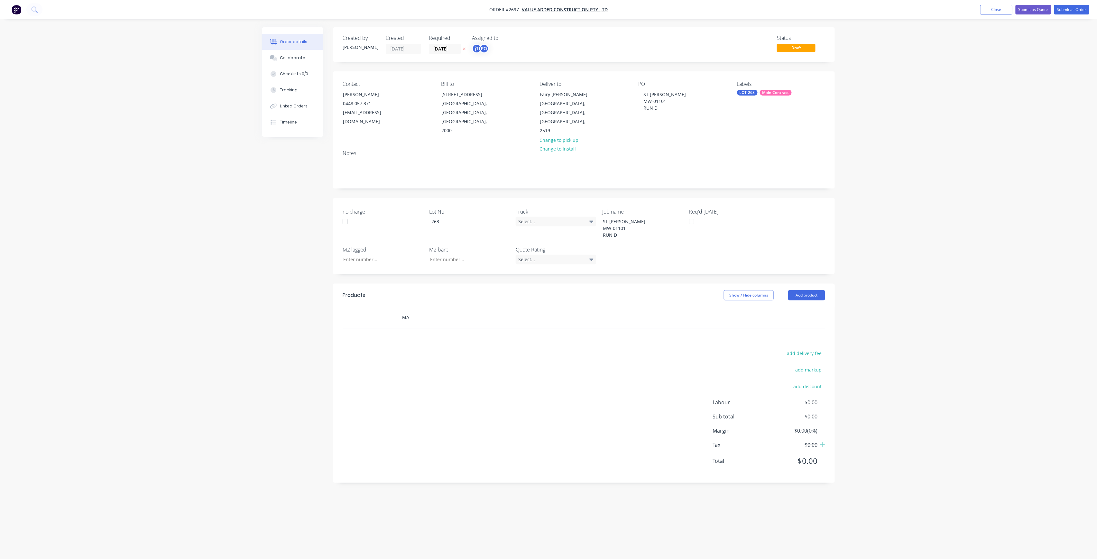
click at [528, 311] on input "MA" at bounding box center [466, 317] width 129 height 13
click at [460, 398] on div "Ma nufacture HVAC ductwork Product" at bounding box center [501, 409] width 193 height 27
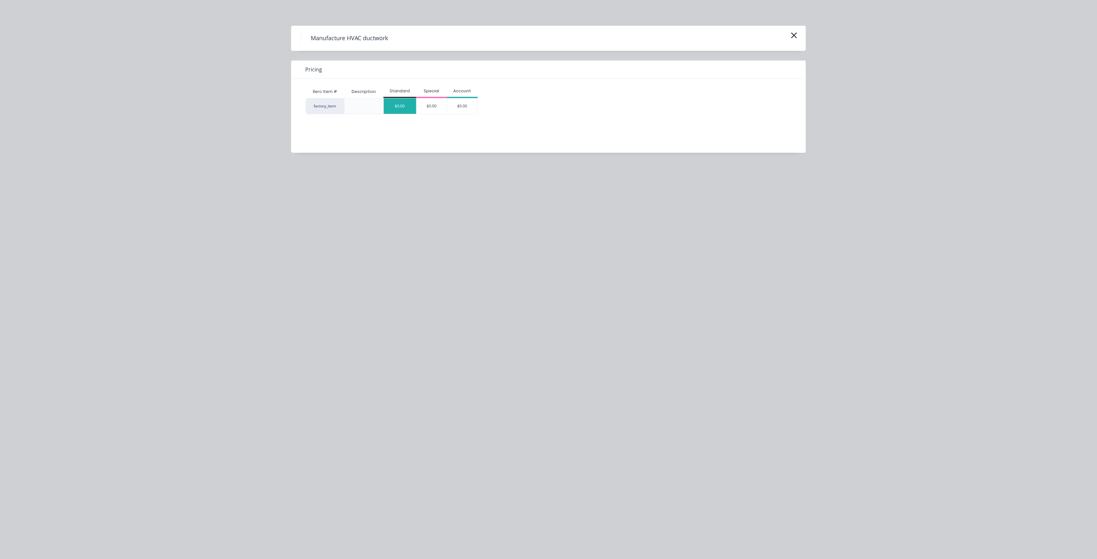
click at [401, 111] on div "$0.00" at bounding box center [400, 105] width 33 height 15
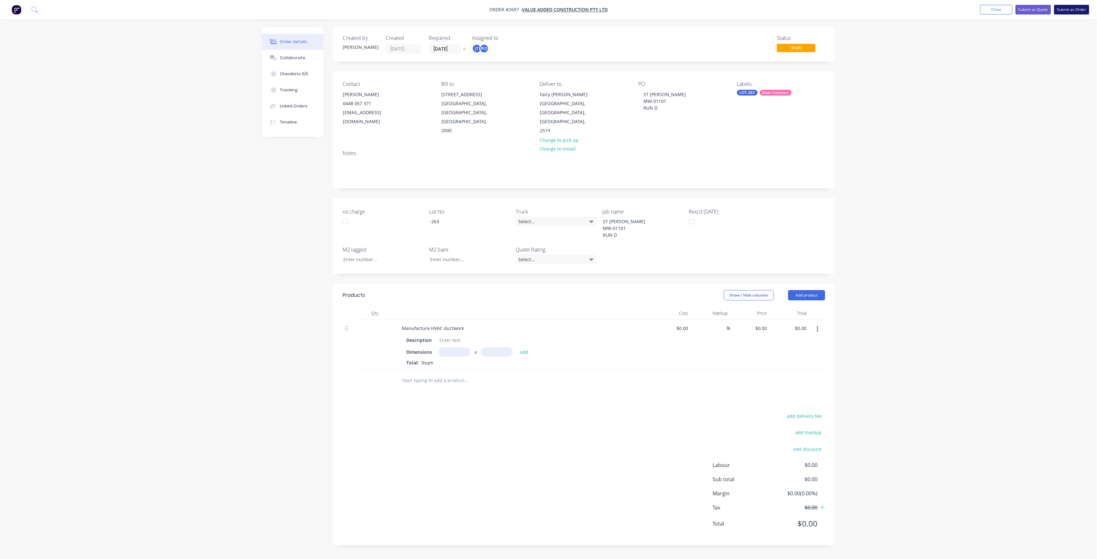
click at [1073, 10] on button "Submit as Order" at bounding box center [1072, 10] width 35 height 10
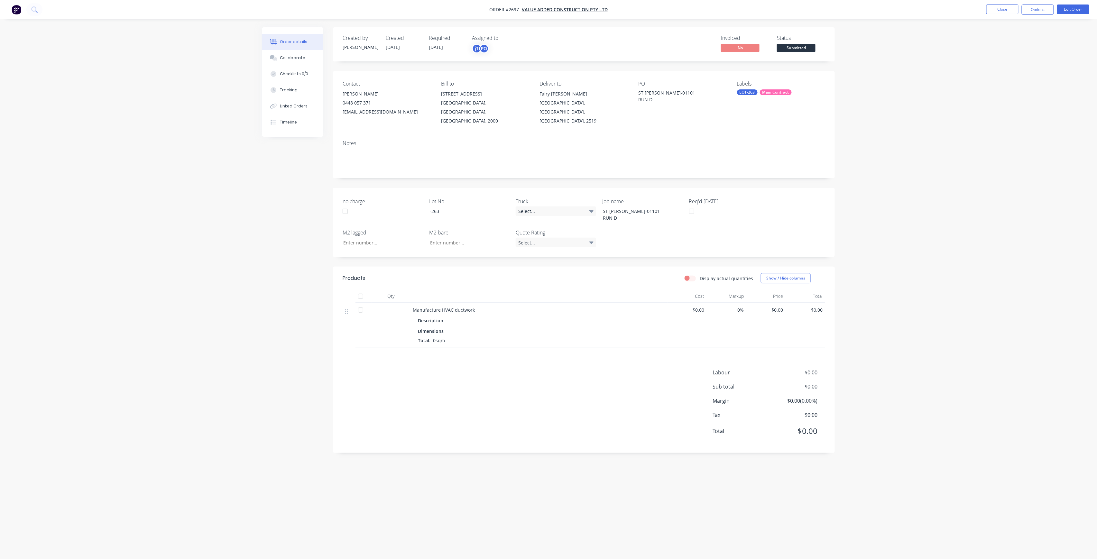
click at [795, 49] on span "Submitted" at bounding box center [796, 48] width 39 height 8
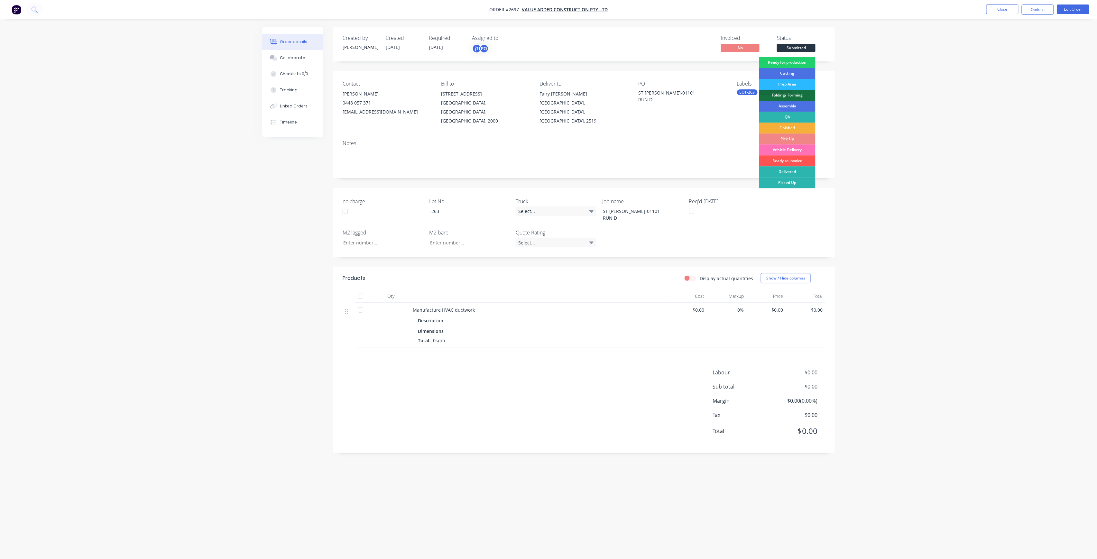
click at [796, 55] on div "Created by joshua Created 26/08/25 Required 26/08/25 Assigned to jT PO Invoiced…" at bounding box center [584, 44] width 502 height 34
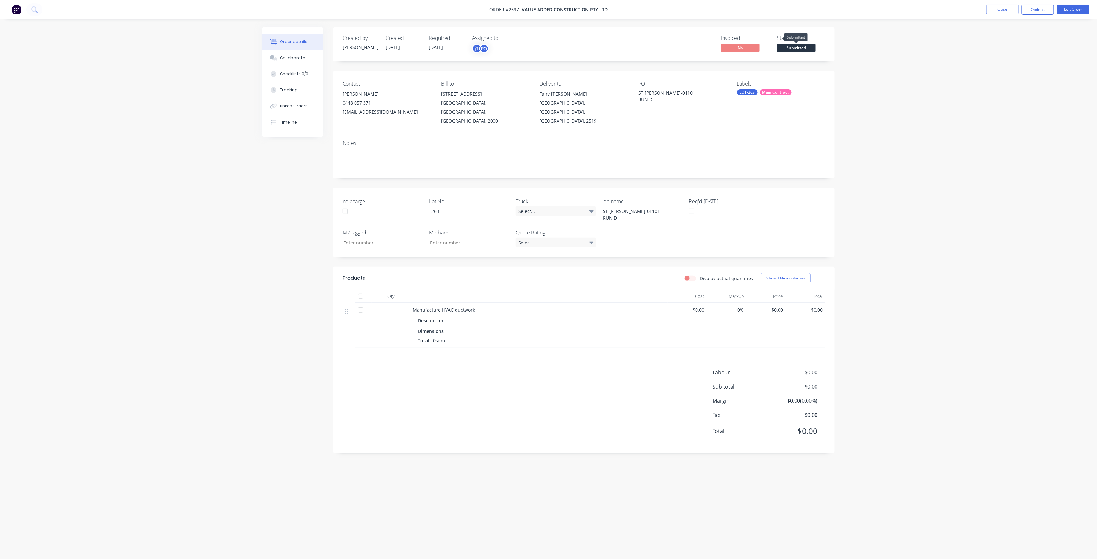
click at [800, 46] on span "Submitted" at bounding box center [796, 48] width 39 height 8
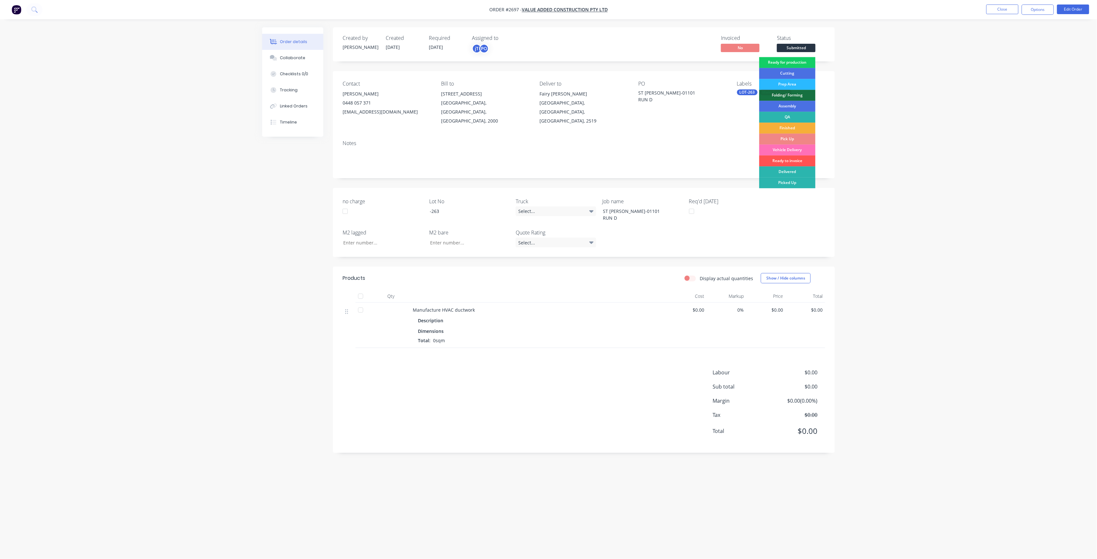
click at [802, 60] on div "Ready for production" at bounding box center [787, 62] width 56 height 11
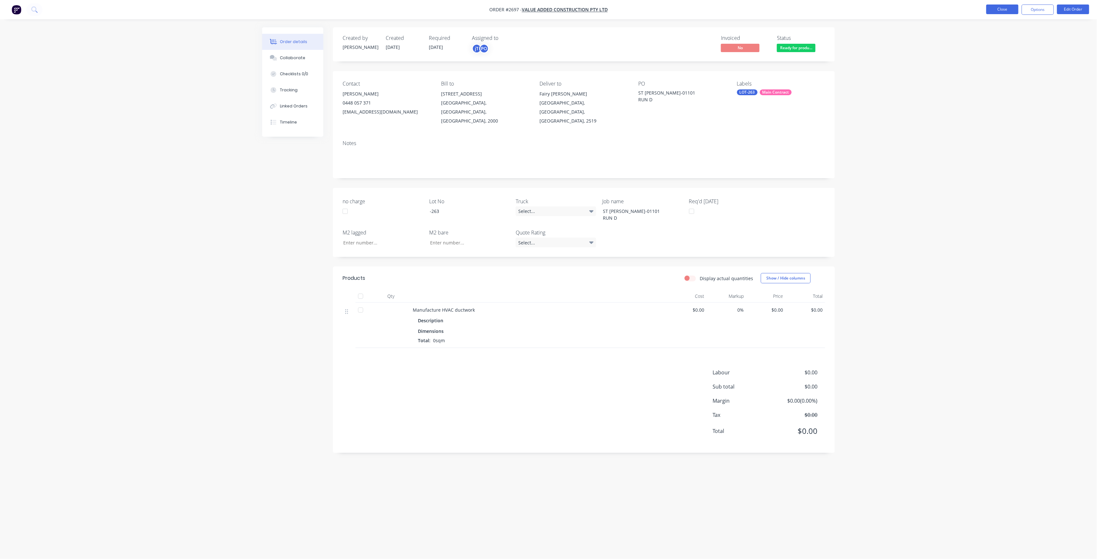
click at [1014, 6] on button "Close" at bounding box center [1003, 10] width 32 height 10
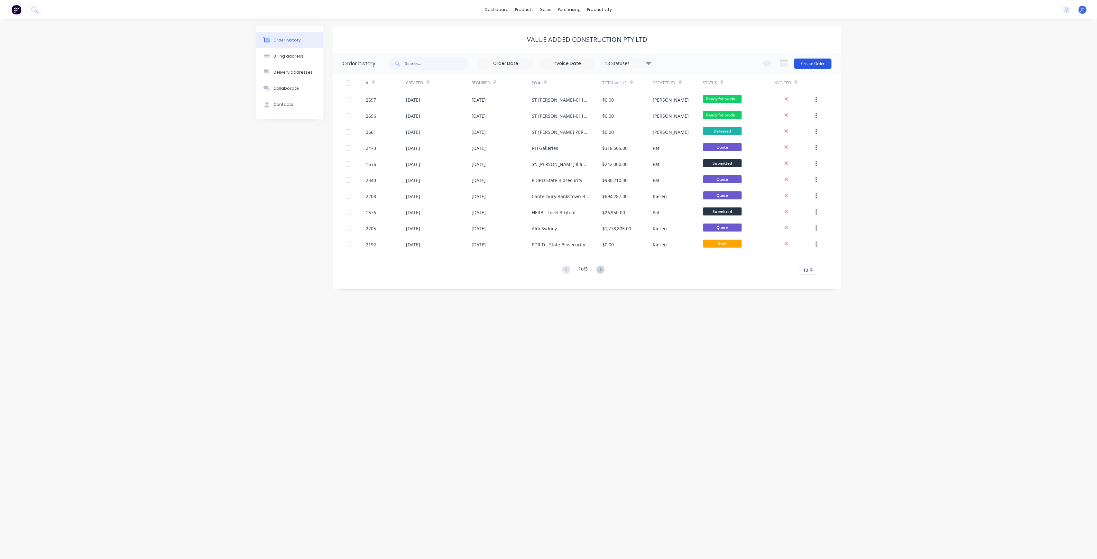
click at [800, 68] on button "Create Order" at bounding box center [813, 64] width 37 height 10
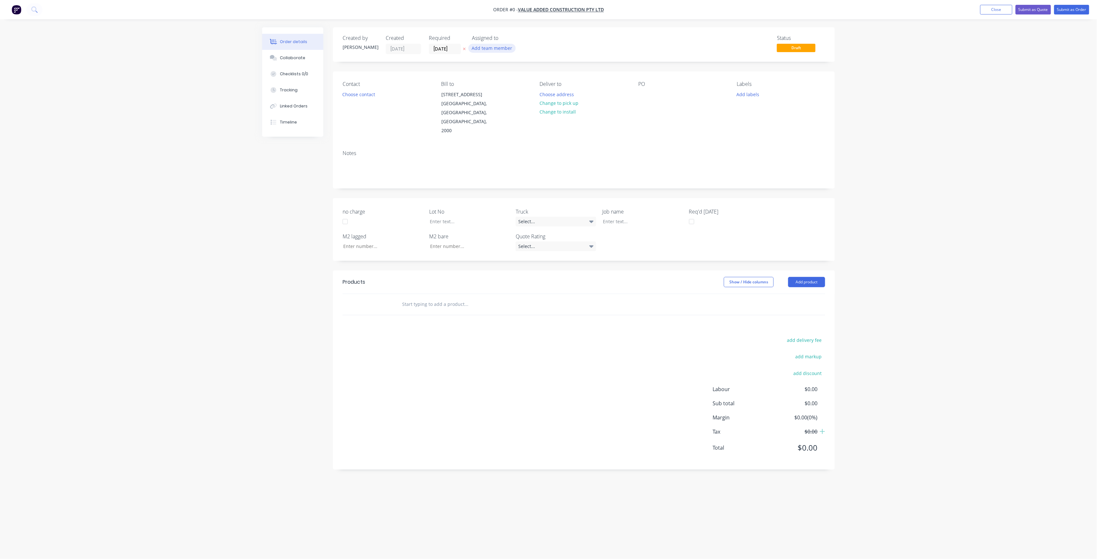
click at [482, 45] on button "Add team member" at bounding box center [492, 48] width 47 height 9
click at [519, 82] on div "[PERSON_NAME] (You)" at bounding box center [524, 83] width 64 height 7
click at [532, 127] on div "[PERSON_NAME]" at bounding box center [524, 129] width 64 height 7
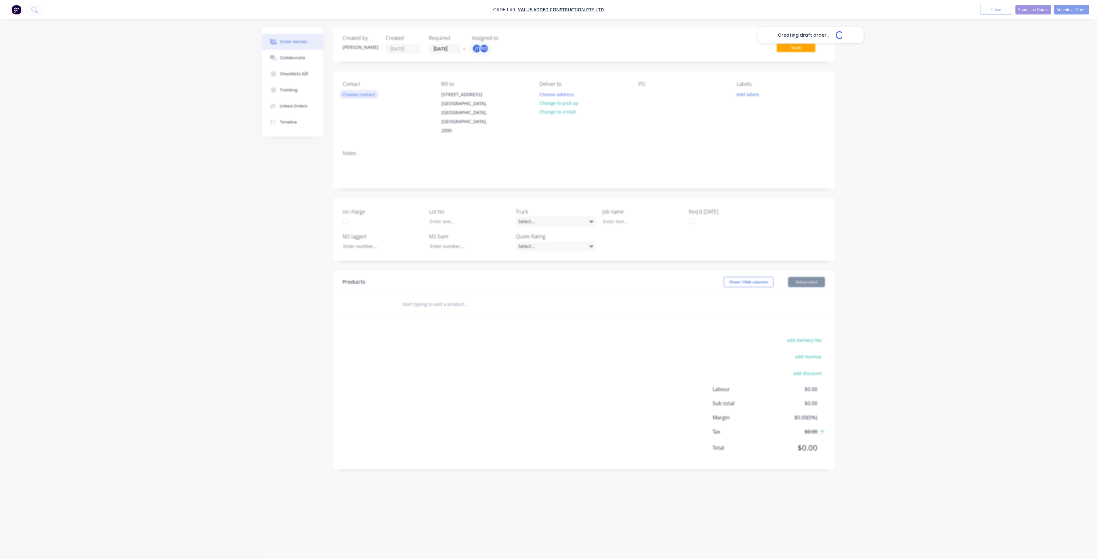
click at [360, 97] on div "Creating draft order... Loading... Order details Collaborate Checklists 0/0 Tra…" at bounding box center [549, 267] width 586 height 480
click at [373, 96] on button "Choose contact" at bounding box center [359, 94] width 40 height 9
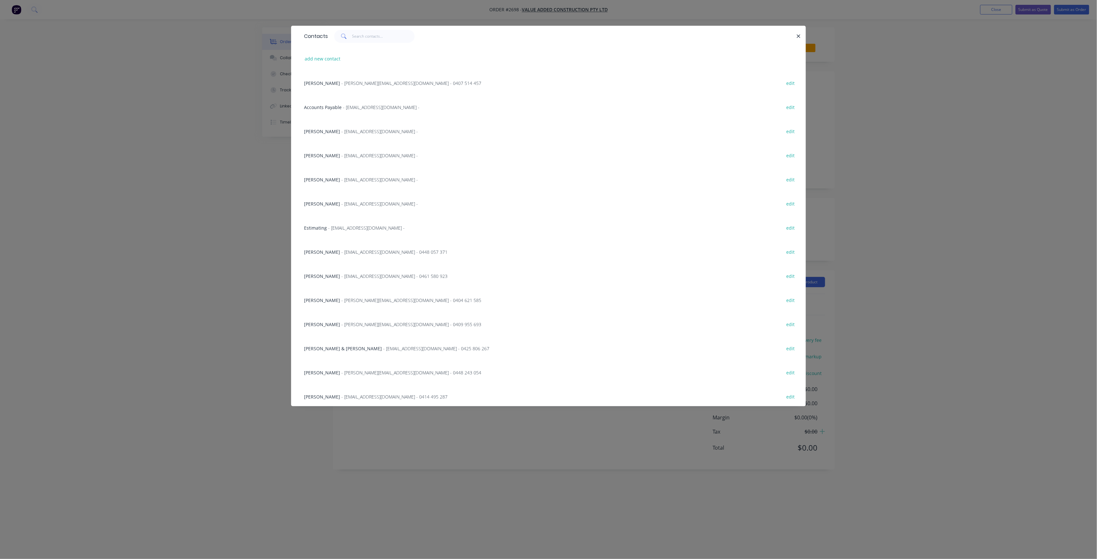
click at [357, 254] on span "- jgandolfi@vaegroup.com.au - 0448 057 371" at bounding box center [394, 252] width 106 height 6
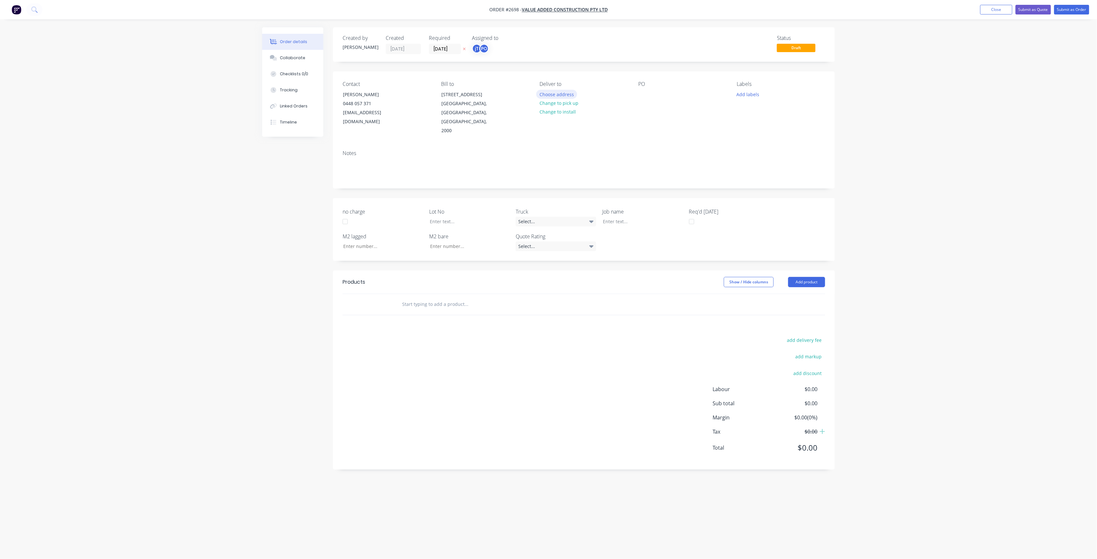
click at [550, 95] on button "Choose address" at bounding box center [556, 94] width 41 height 9
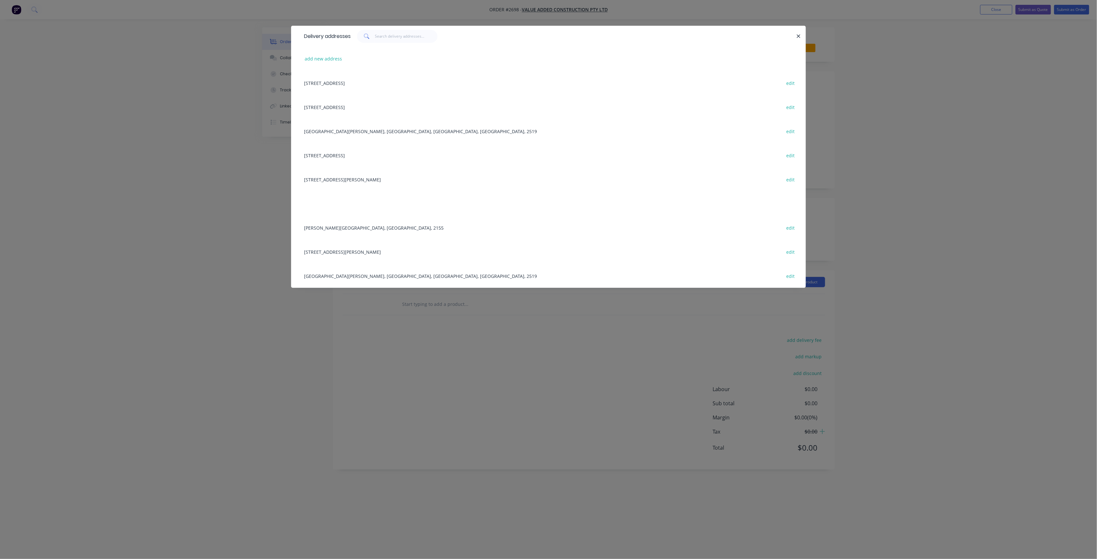
click at [362, 127] on div "Fairy Meadows, Wollongong, New South Wales, Australia, 2519 edit" at bounding box center [549, 131] width 496 height 24
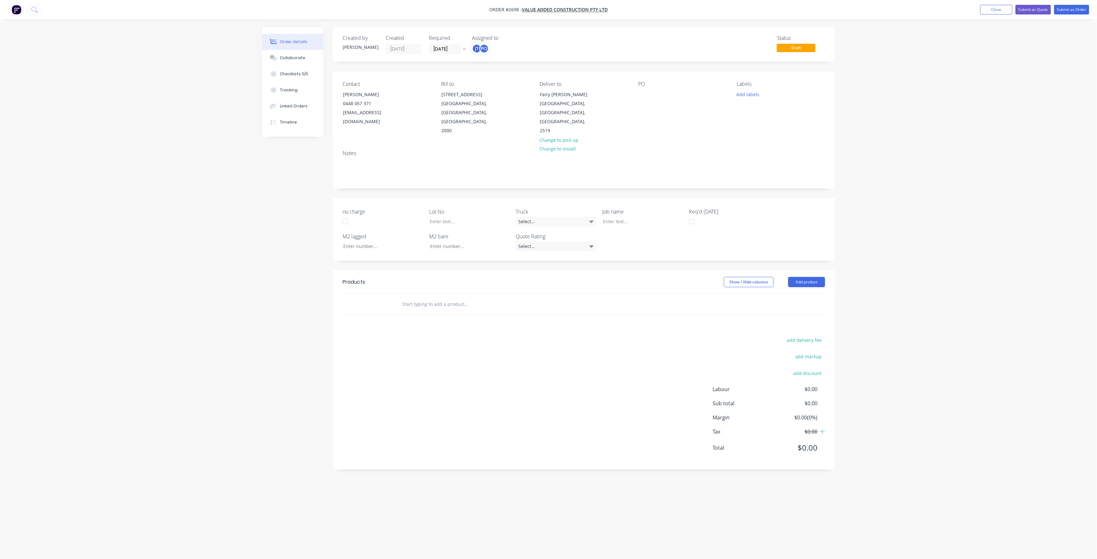
click at [640, 88] on div "PO" at bounding box center [682, 108] width 88 height 54
click at [647, 93] on div at bounding box center [643, 94] width 10 height 9
paste div
click at [671, 94] on div "ST GEORGE MW-01101RUN D" at bounding box center [678, 98] width 80 height 16
click at [667, 99] on div "ST GEORGE MW-01101RUN D" at bounding box center [664, 98] width 53 height 16
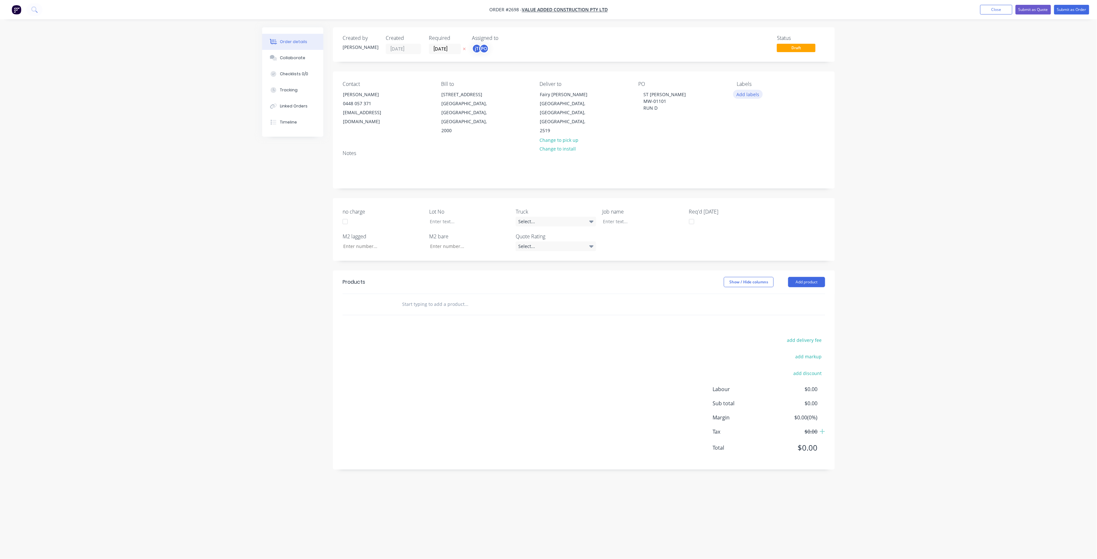
click at [741, 95] on button "Add labels" at bounding box center [748, 94] width 30 height 9
click at [796, 133] on button "Create new label" at bounding box center [786, 133] width 84 height 10
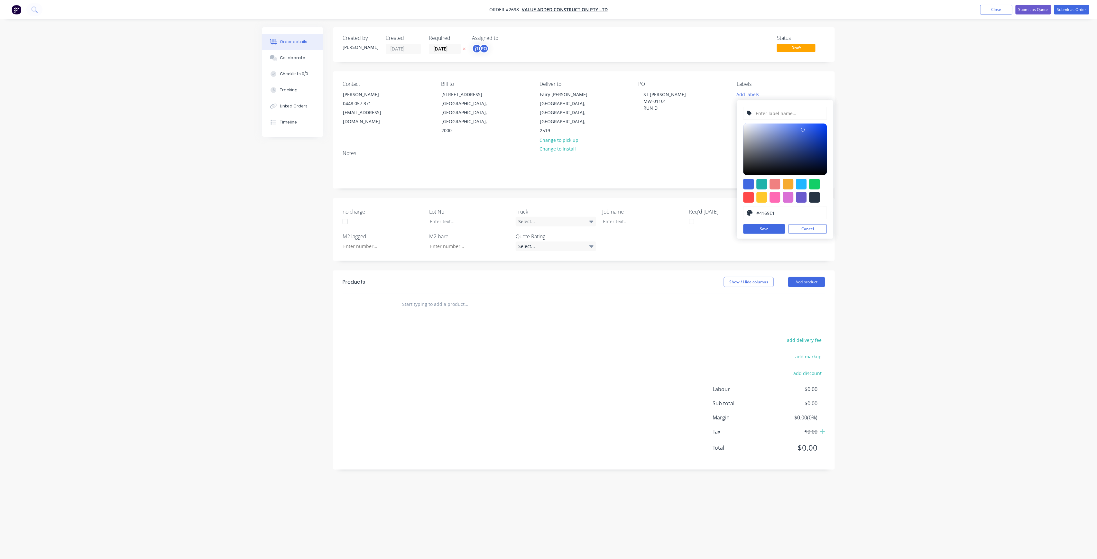
click at [789, 116] on input "text" at bounding box center [789, 113] width 69 height 12
type input "LOY-264"
click at [781, 228] on button "Save" at bounding box center [765, 229] width 42 height 10
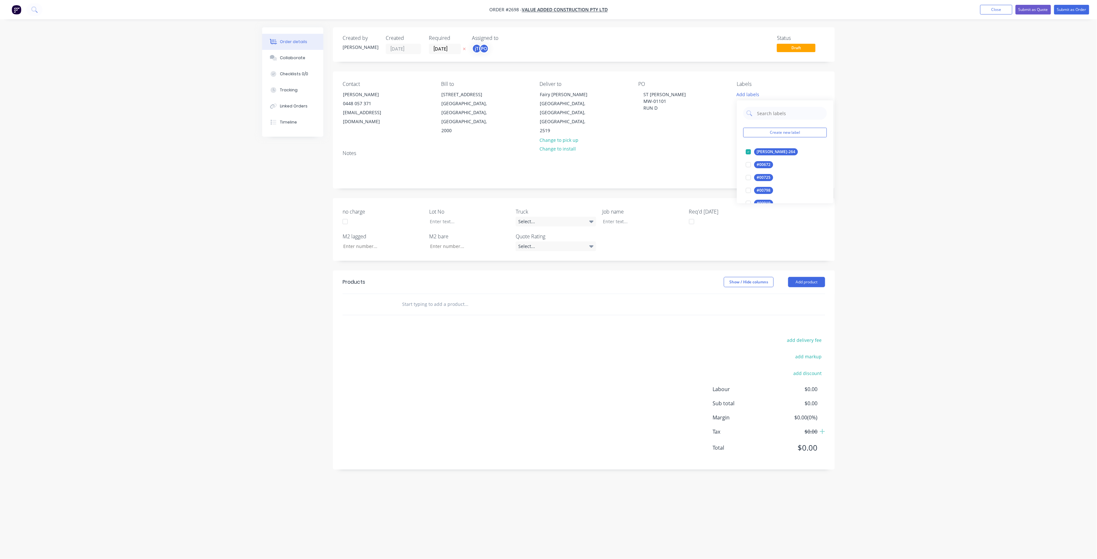
click at [791, 106] on div "Create new label LOY-264 edit #00672 edit #00725 edit #00798 edit #00919 edit #…" at bounding box center [785, 151] width 97 height 103
click at [789, 107] on div "Create new label LOY-264 edit #00672 edit #00725 edit #00798 edit #00919 edit #…" at bounding box center [785, 151] width 97 height 103
click at [788, 111] on input "text" at bounding box center [790, 113] width 67 height 13
click at [788, 110] on input "text" at bounding box center [790, 113] width 67 height 13
click at [768, 178] on div "50INT" at bounding box center [763, 177] width 16 height 7
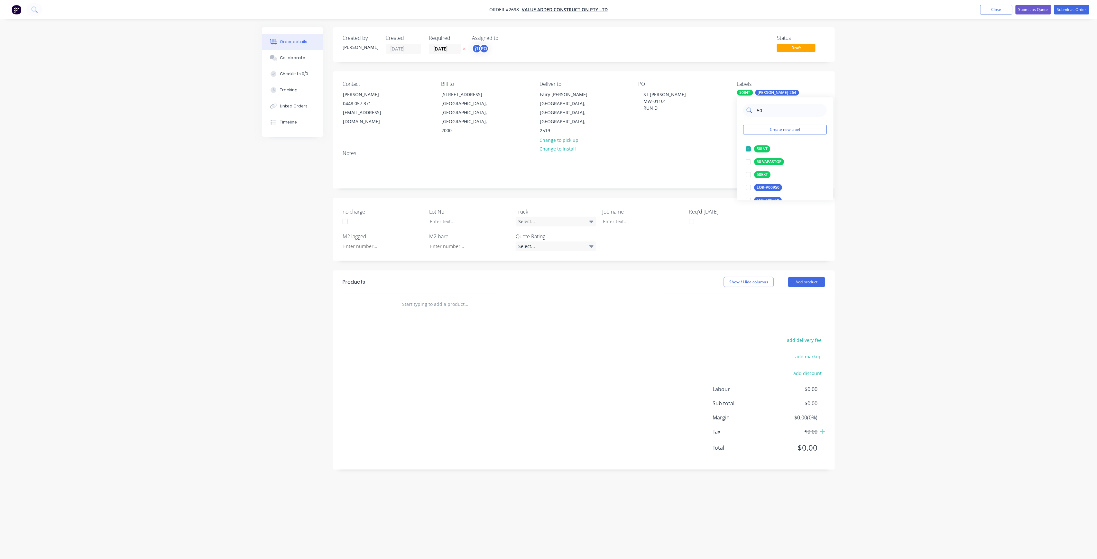
click at [779, 105] on input "50" at bounding box center [790, 110] width 67 height 13
type input "MAIN"
click at [771, 147] on div "Main Contract" at bounding box center [771, 148] width 32 height 7
click at [845, 122] on div "Order details Collaborate Checklists 0/0 Tracking Linked Orders Timeline Order …" at bounding box center [548, 279] width 1097 height 559
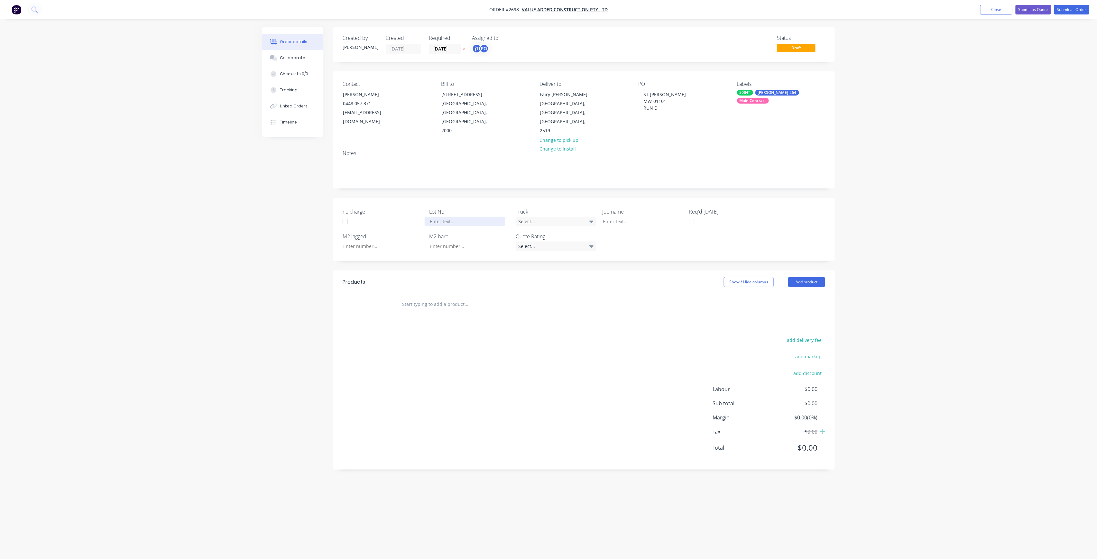
click at [479, 217] on div at bounding box center [465, 221] width 80 height 9
click at [632, 217] on div at bounding box center [638, 221] width 80 height 9
paste div
click at [663, 110] on div "ST GEORGE MW-01101 RUN D" at bounding box center [664, 101] width 53 height 23
click at [629, 217] on div "ST GEORGE MW-01101RUN D" at bounding box center [638, 225] width 80 height 16
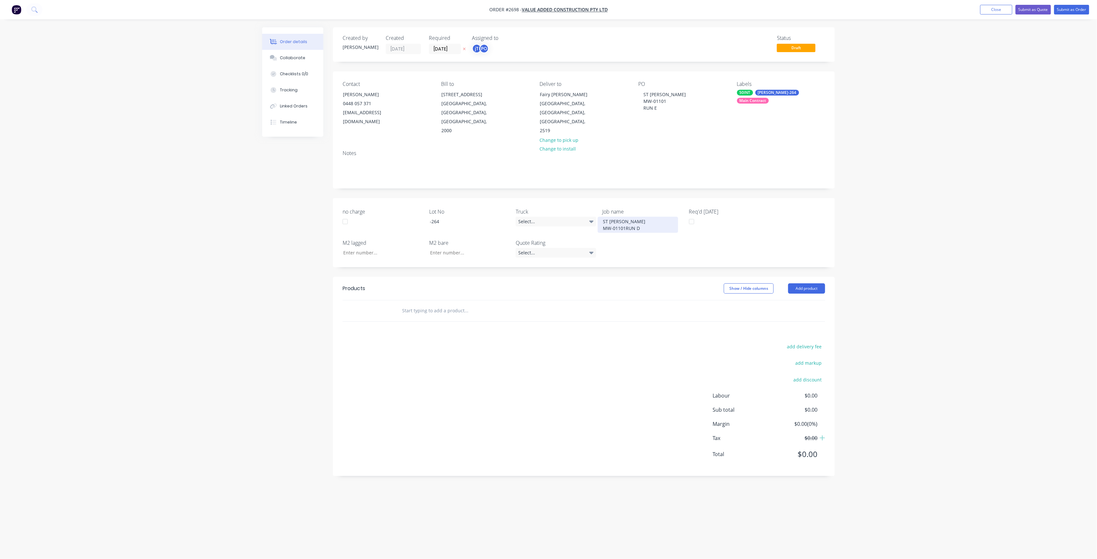
click at [627, 218] on div "ST GEORGE MW-01101RUN D" at bounding box center [638, 225] width 80 height 16
click at [485, 311] on input "text" at bounding box center [466, 317] width 129 height 13
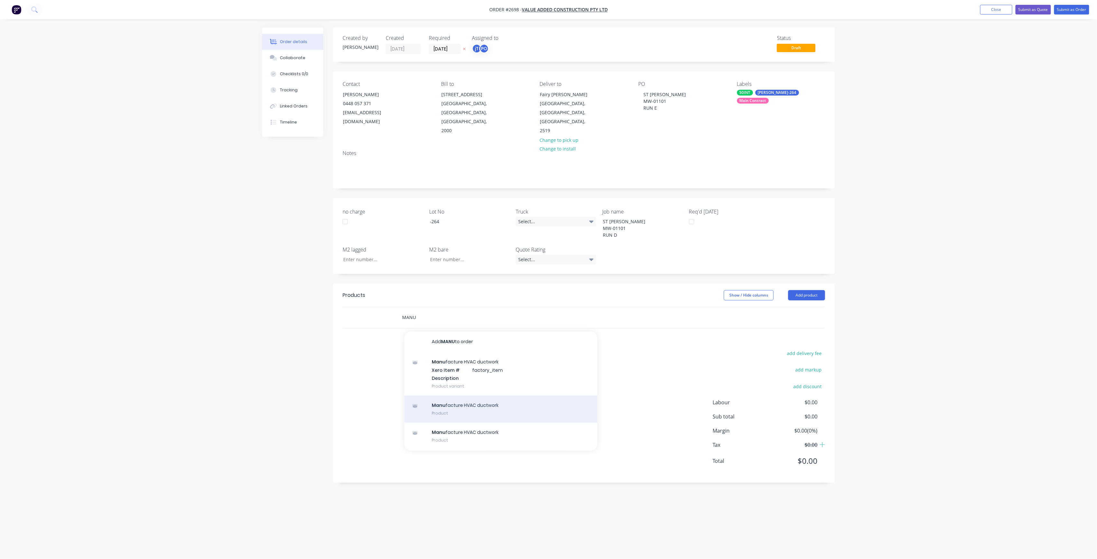
type input "MANU"
click at [431, 402] on div "Manu facture HVAC ductwork Product" at bounding box center [501, 409] width 193 height 27
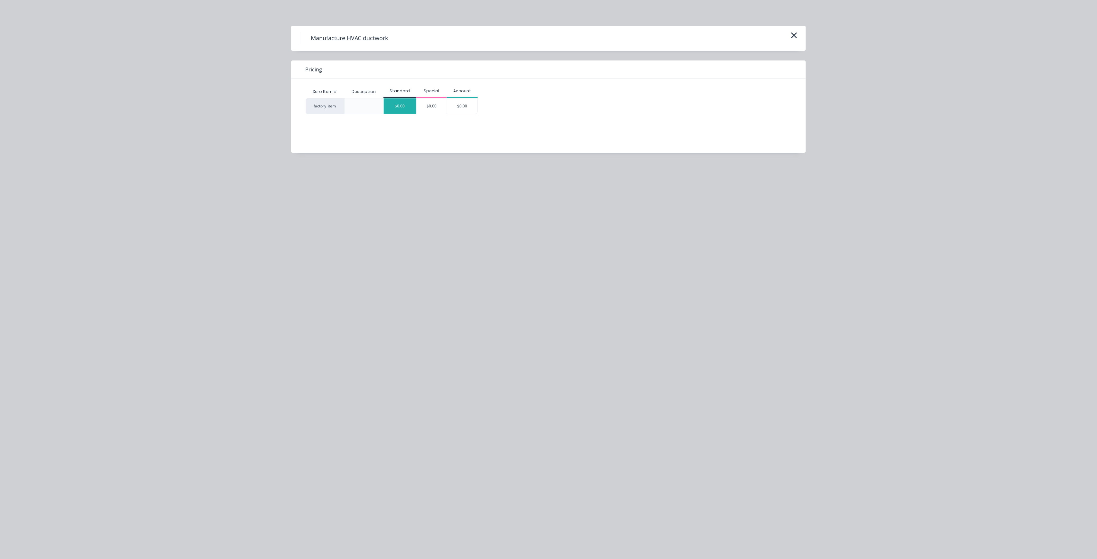
click at [407, 109] on div "$0.00" at bounding box center [400, 105] width 33 height 15
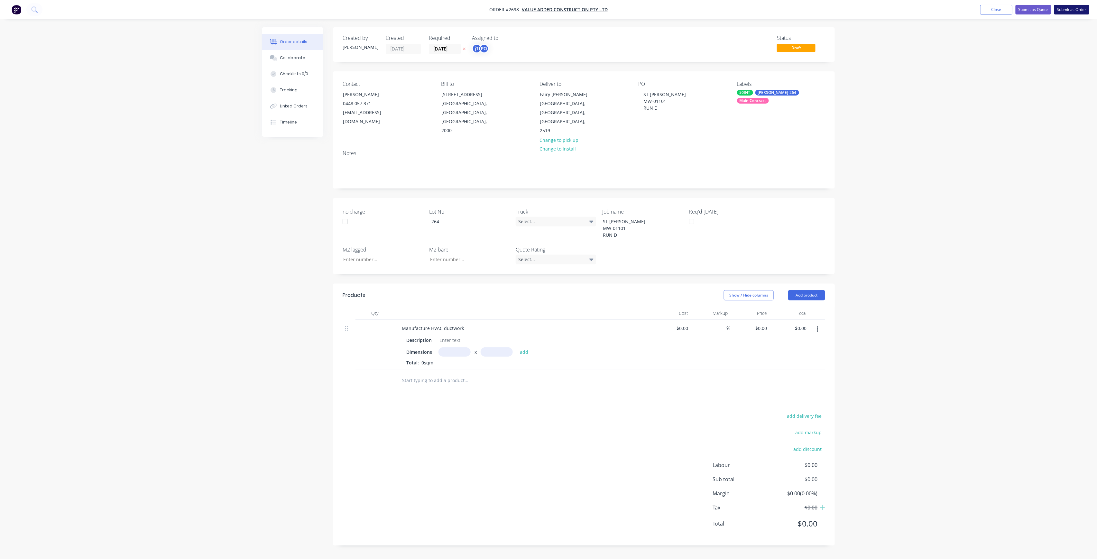
click at [1065, 9] on button "Submit as Order" at bounding box center [1072, 10] width 35 height 10
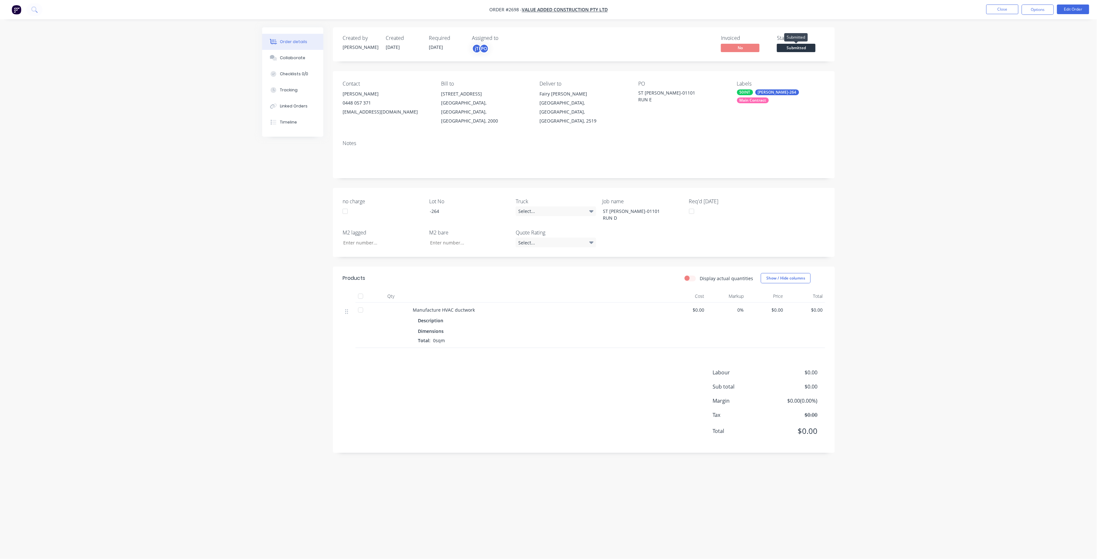
click at [808, 50] on span "Submitted" at bounding box center [796, 48] width 39 height 8
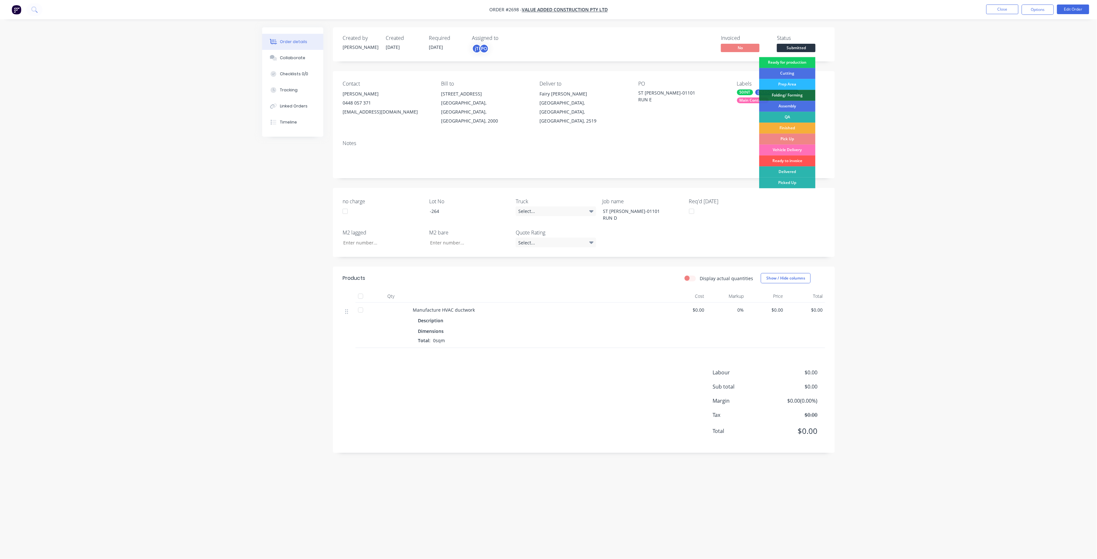
click at [801, 66] on div "Ready for production" at bounding box center [787, 62] width 56 height 11
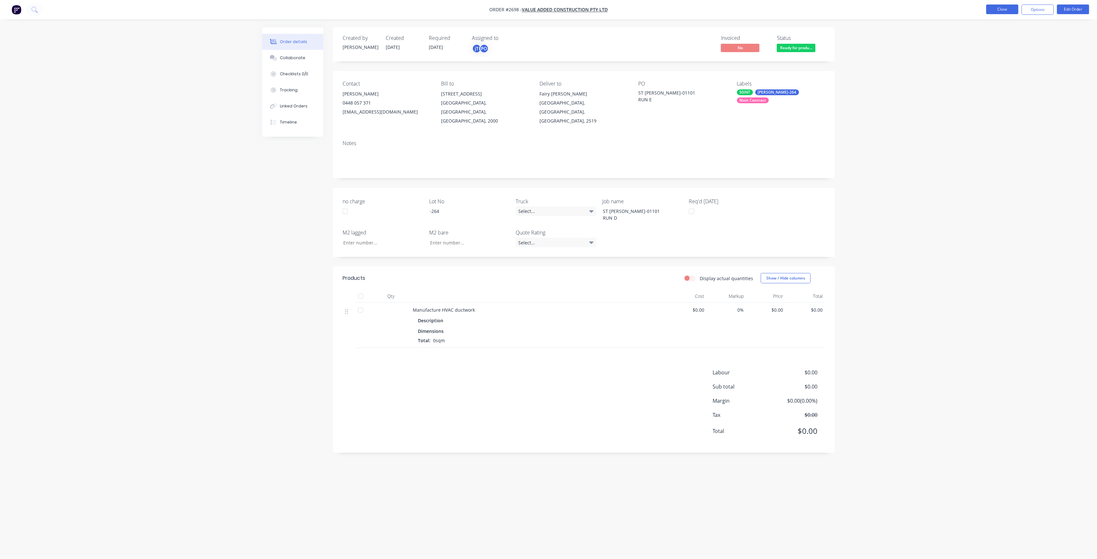
click at [1015, 6] on button "Close" at bounding box center [1003, 10] width 32 height 10
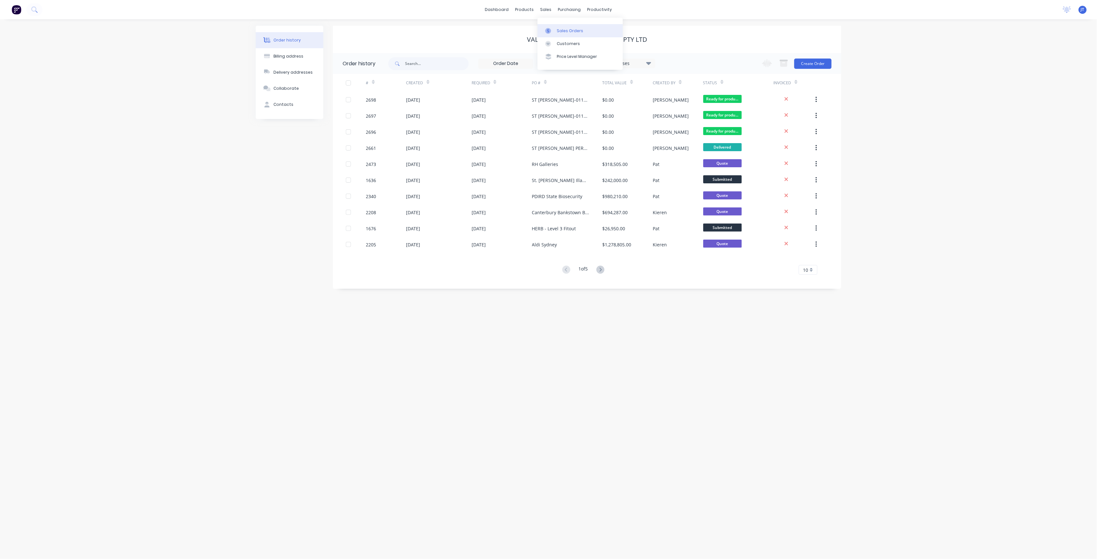
click at [562, 31] on div "Sales Orders" at bounding box center [570, 31] width 26 height 6
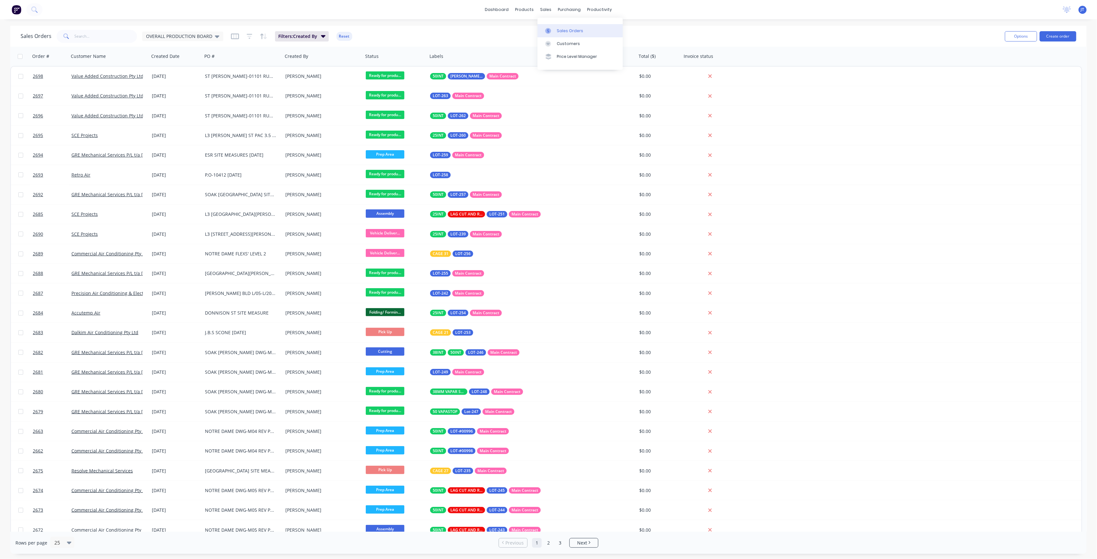
click at [561, 26] on link "Sales Orders" at bounding box center [580, 30] width 85 height 13
